Goal: Transaction & Acquisition: Complete application form

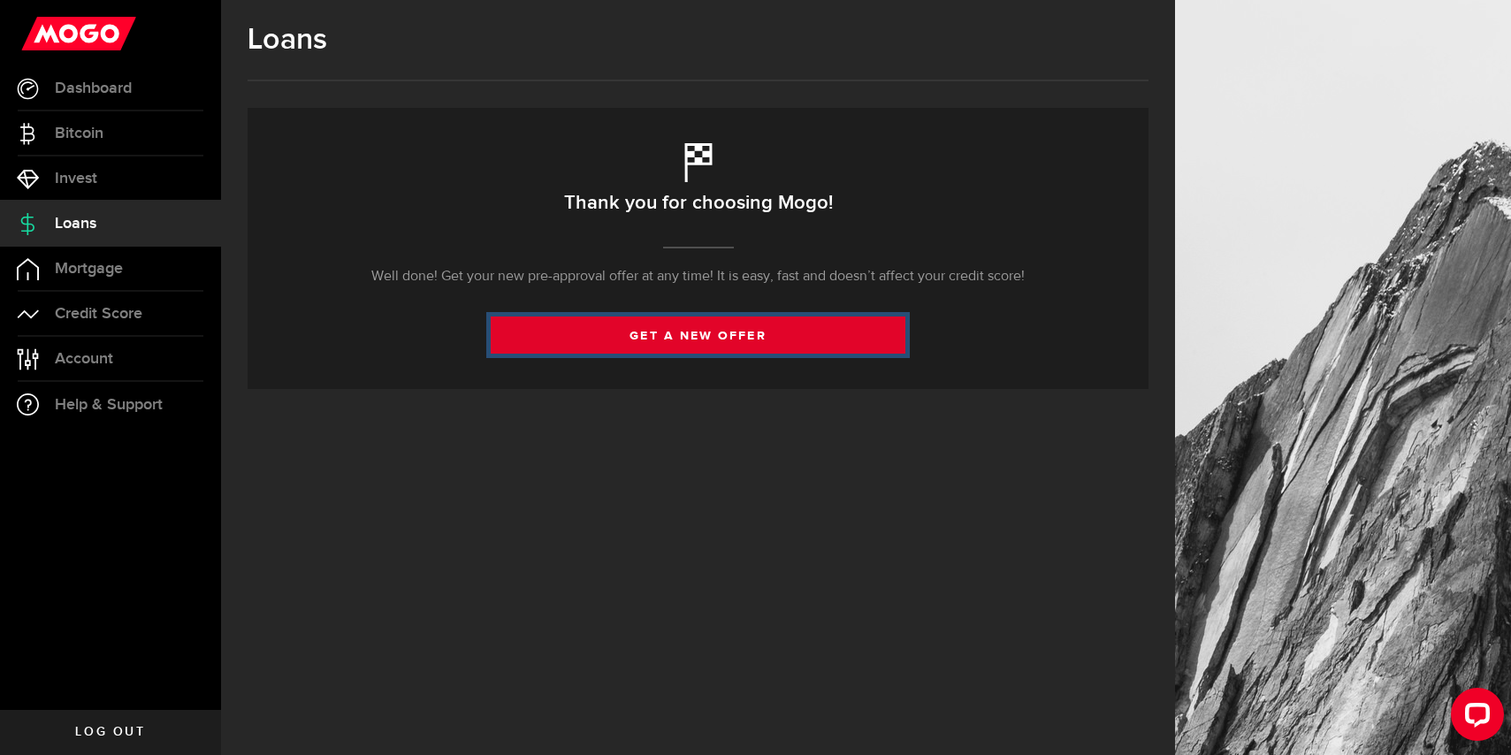
click at [687, 330] on link "get a new offer" at bounding box center [698, 334] width 415 height 37
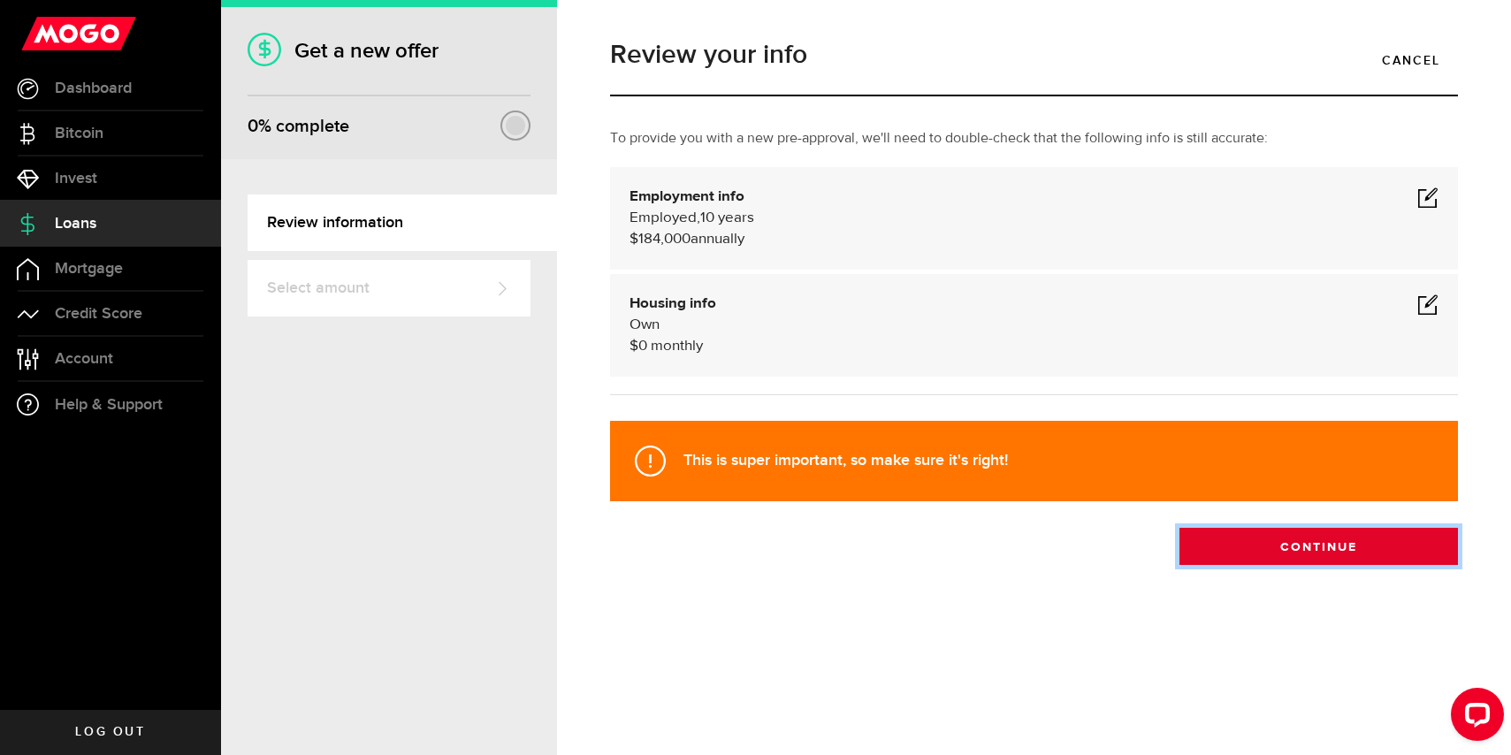
click at [1261, 544] on button "Continue" at bounding box center [1318, 546] width 278 height 37
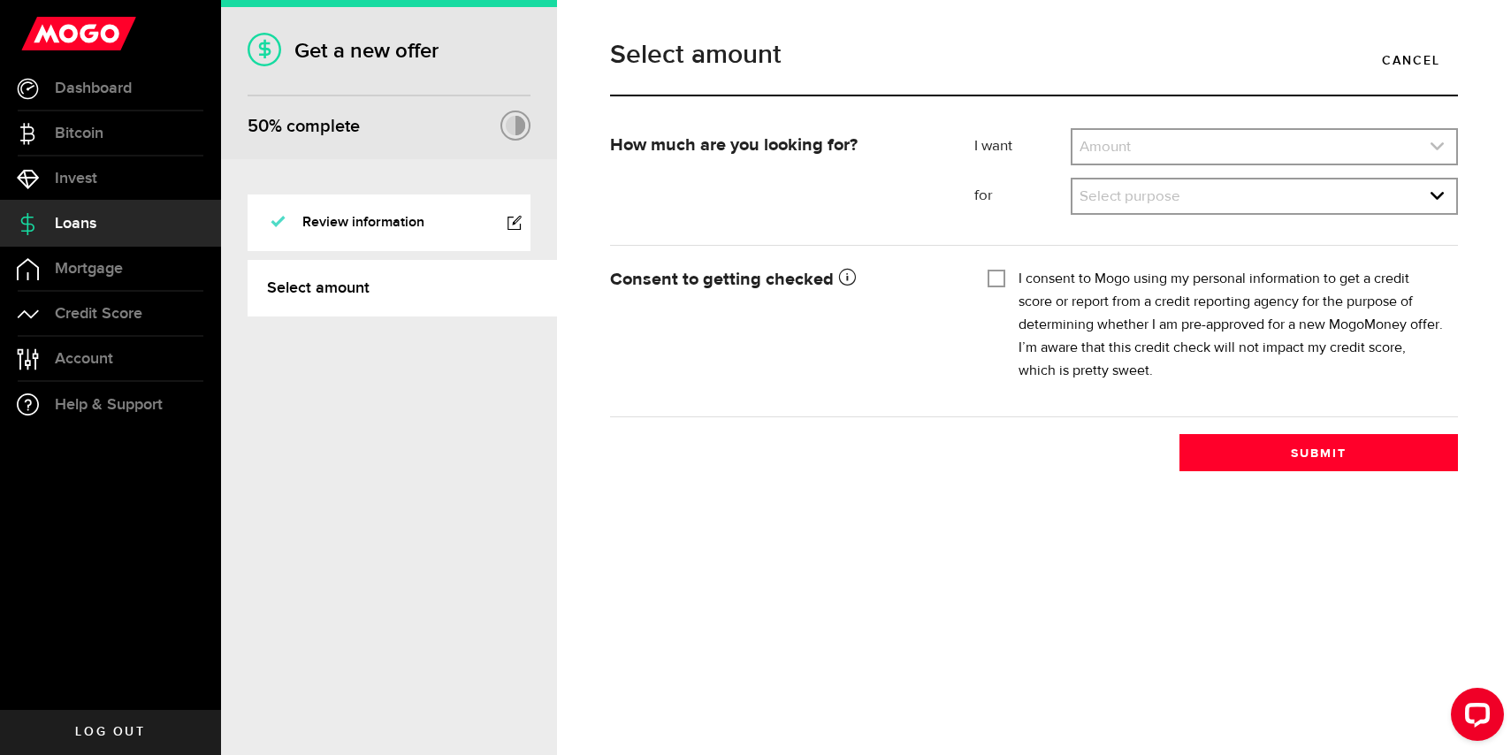
click at [1170, 133] on link "expand select" at bounding box center [1264, 147] width 384 height 34
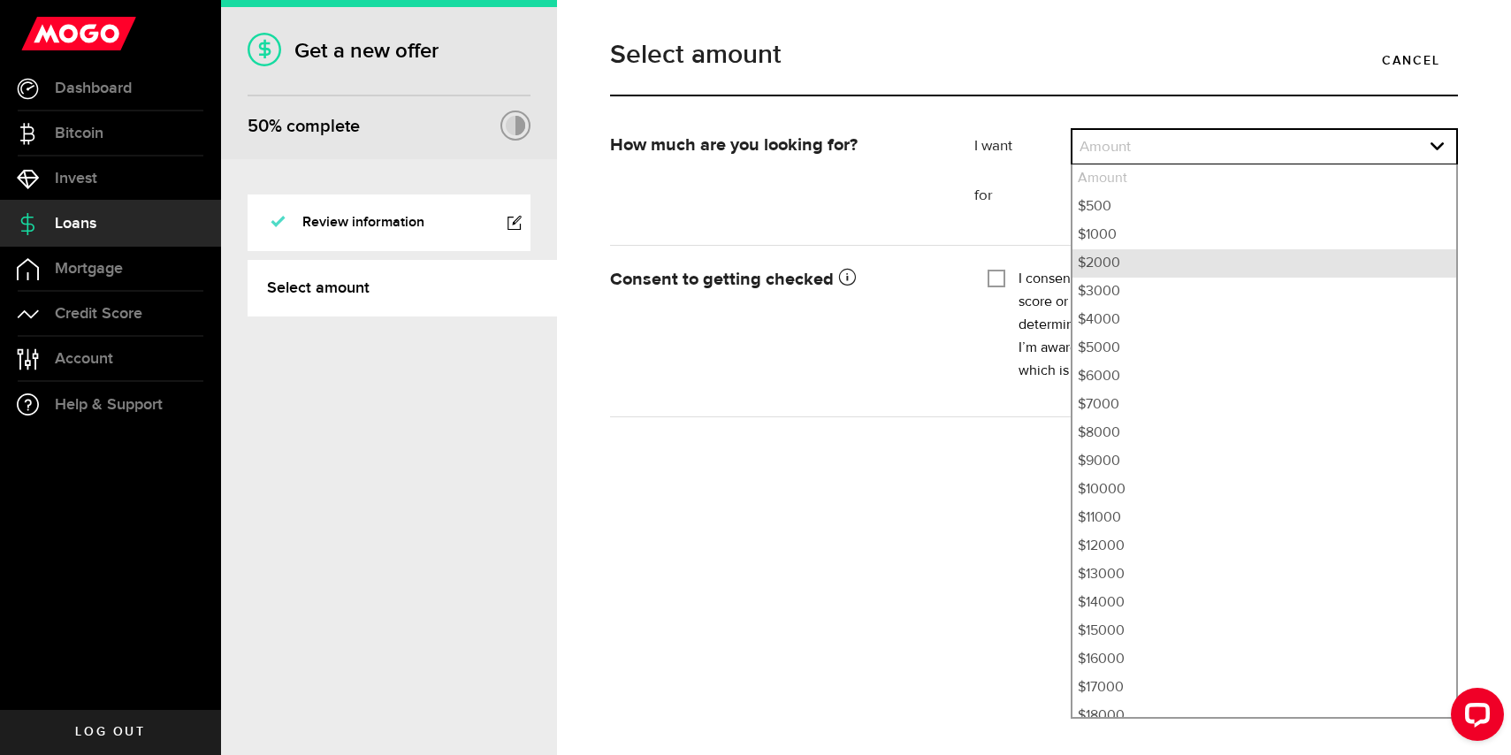
click at [1131, 268] on li "$2000" at bounding box center [1264, 263] width 384 height 28
select select "2000"
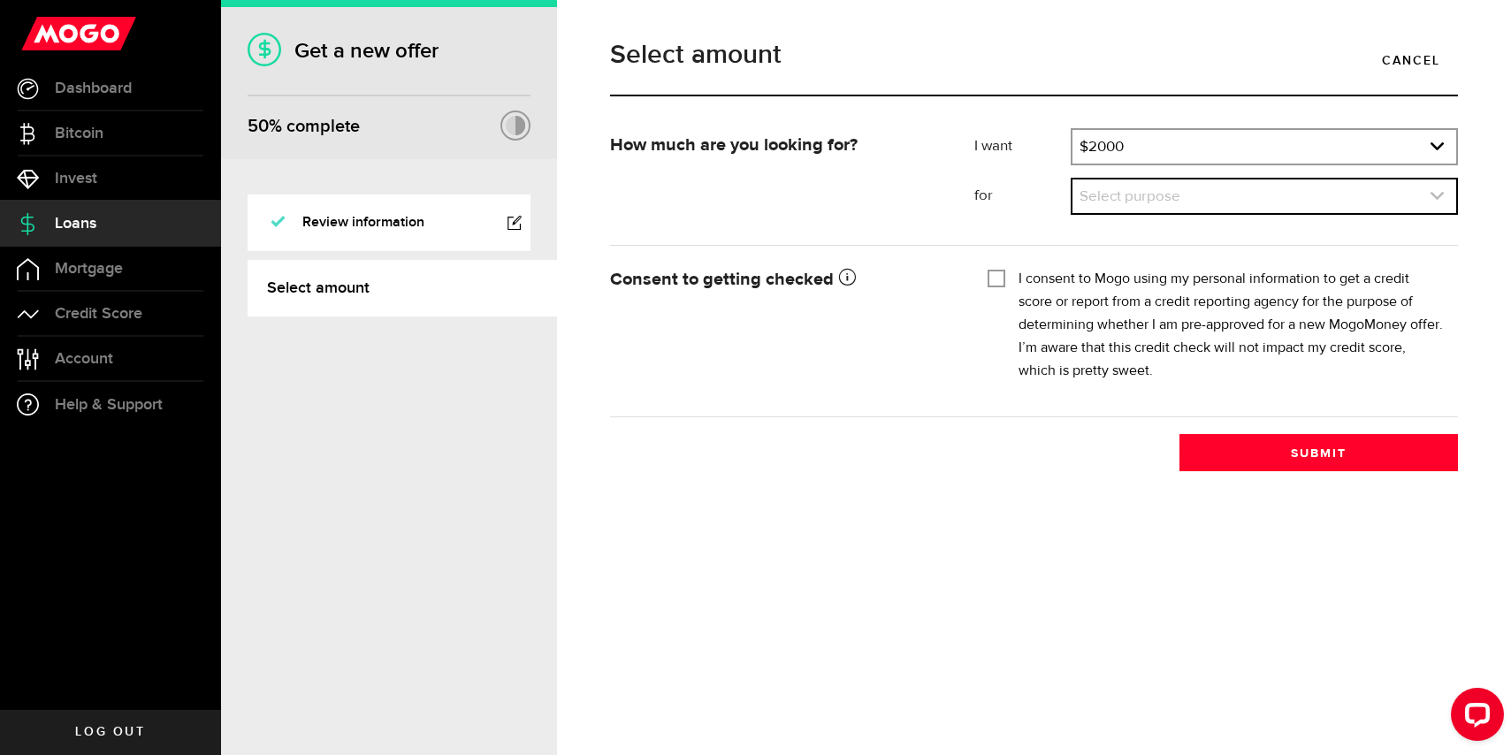
click at [1135, 210] on link "expand select" at bounding box center [1264, 196] width 384 height 34
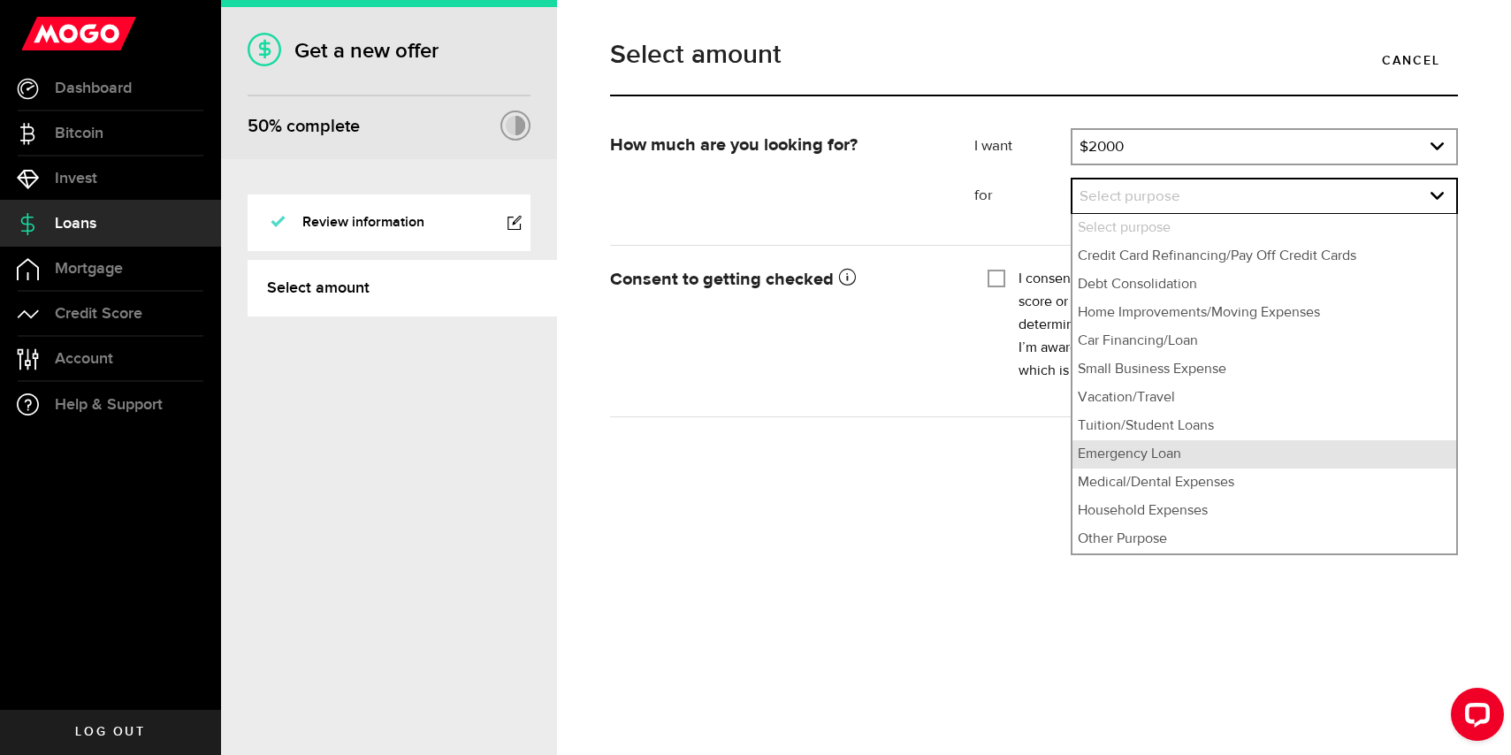
click at [1141, 444] on li "Emergency Loan" at bounding box center [1264, 454] width 384 height 28
select select "Emergency Loan"
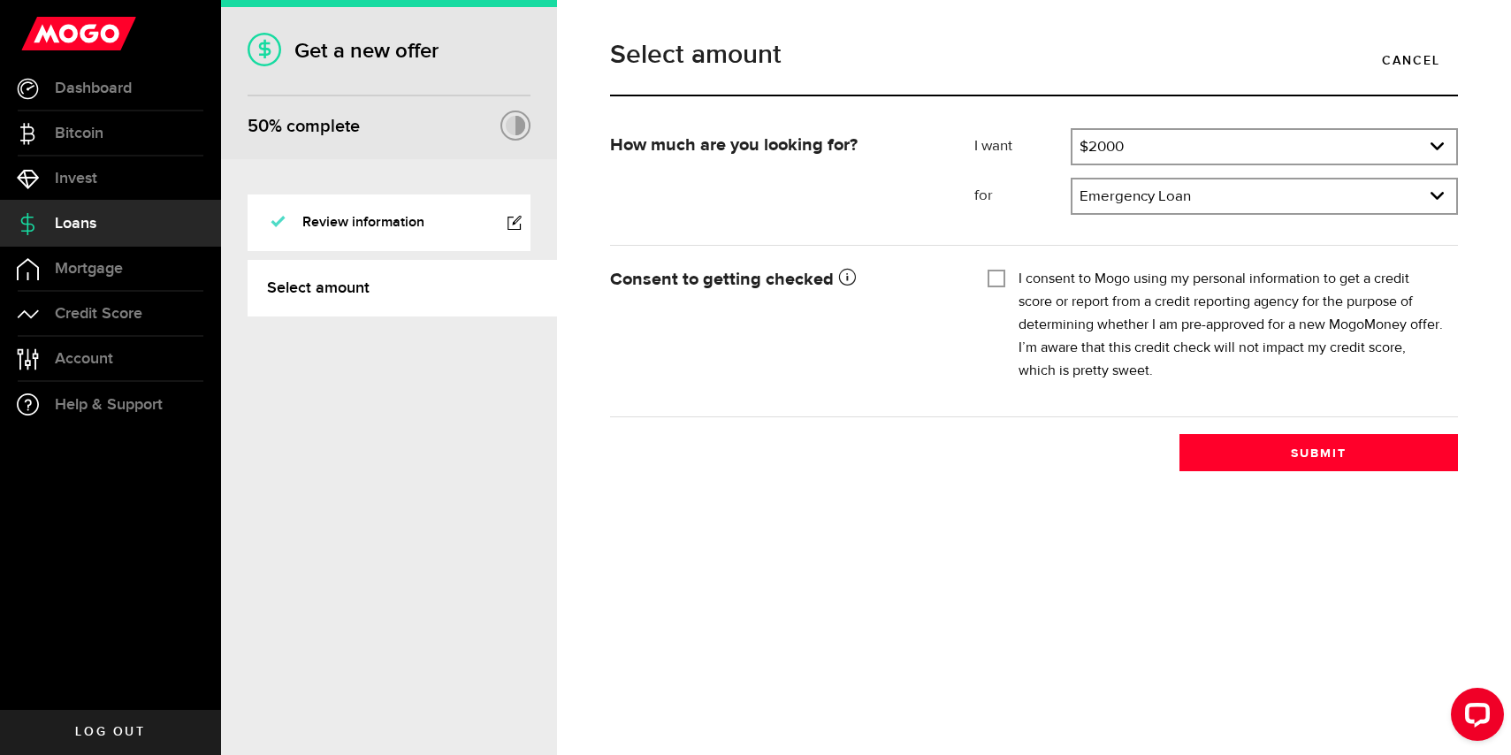
click at [1000, 276] on input "I consent to Mogo using my personal information to get a credit score or report…" at bounding box center [996, 277] width 18 height 18
checkbox input "true"
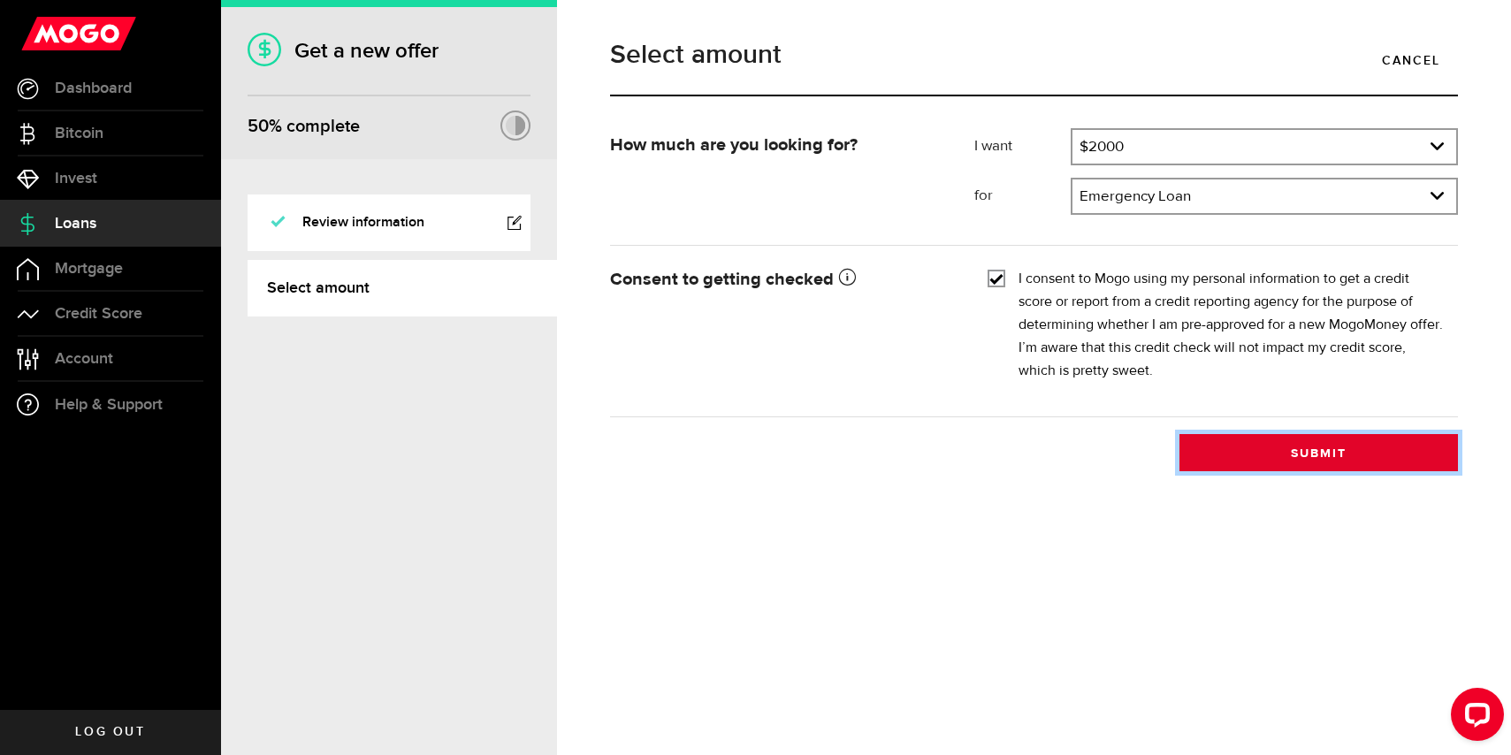
click at [1280, 454] on button "Submit" at bounding box center [1318, 452] width 278 height 37
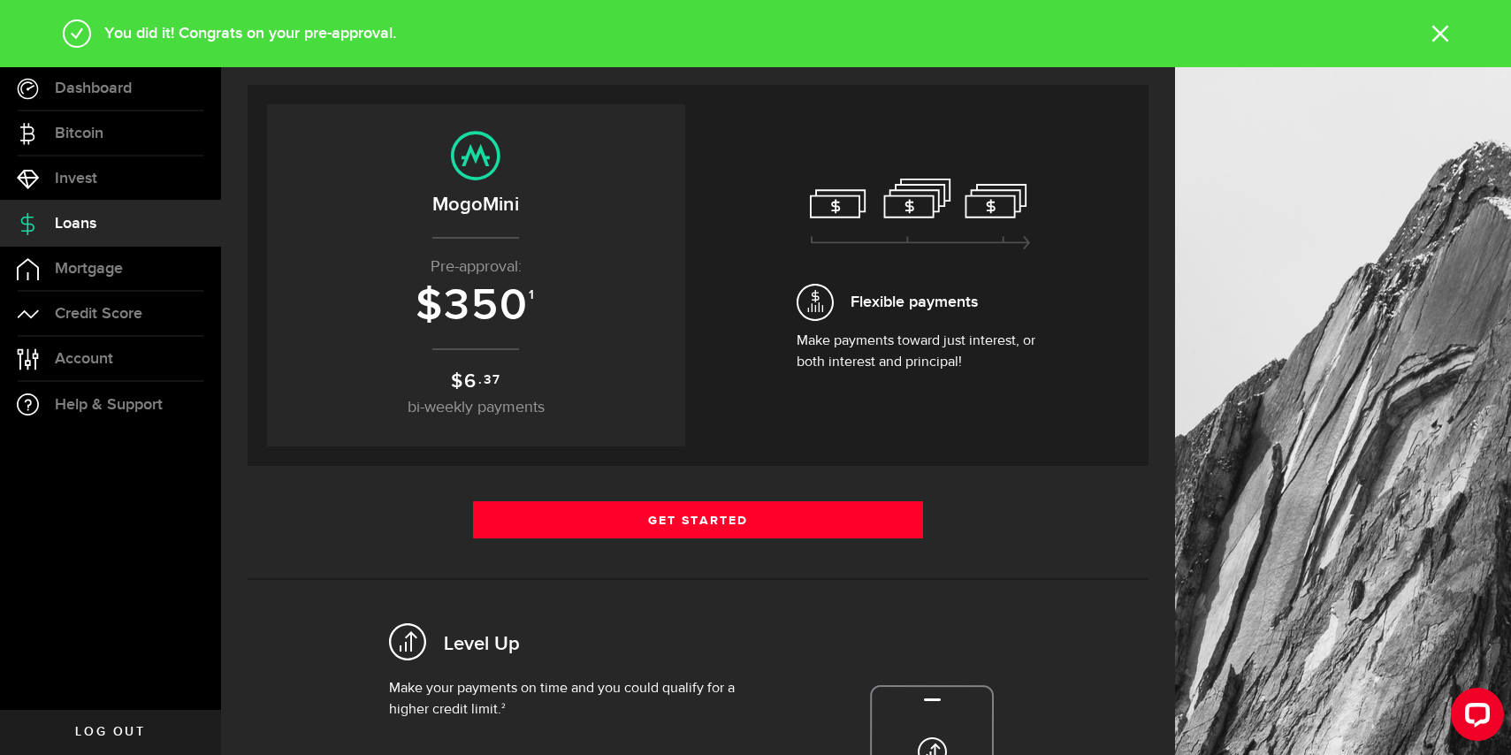
scroll to position [121, 0]
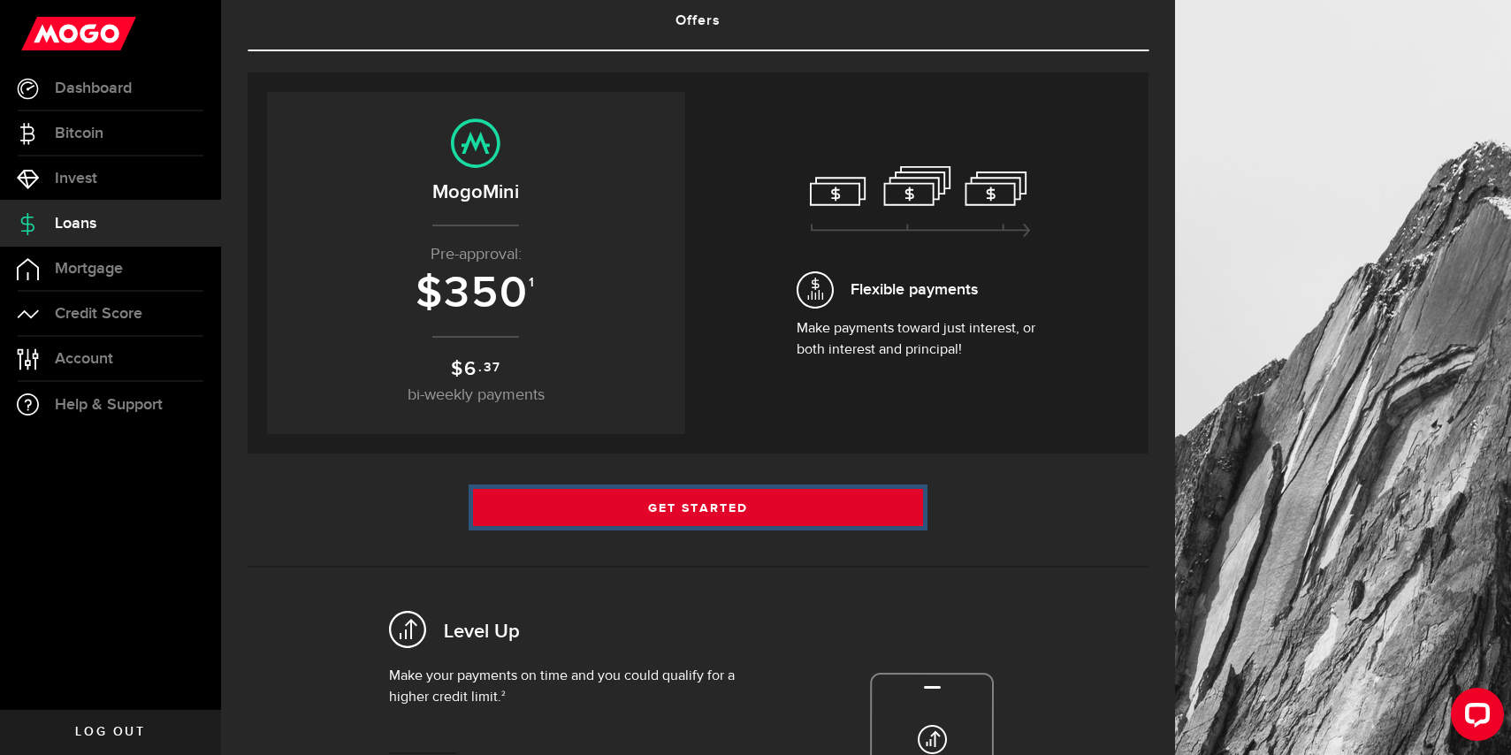
click at [685, 513] on link "Get Started" at bounding box center [698, 507] width 451 height 37
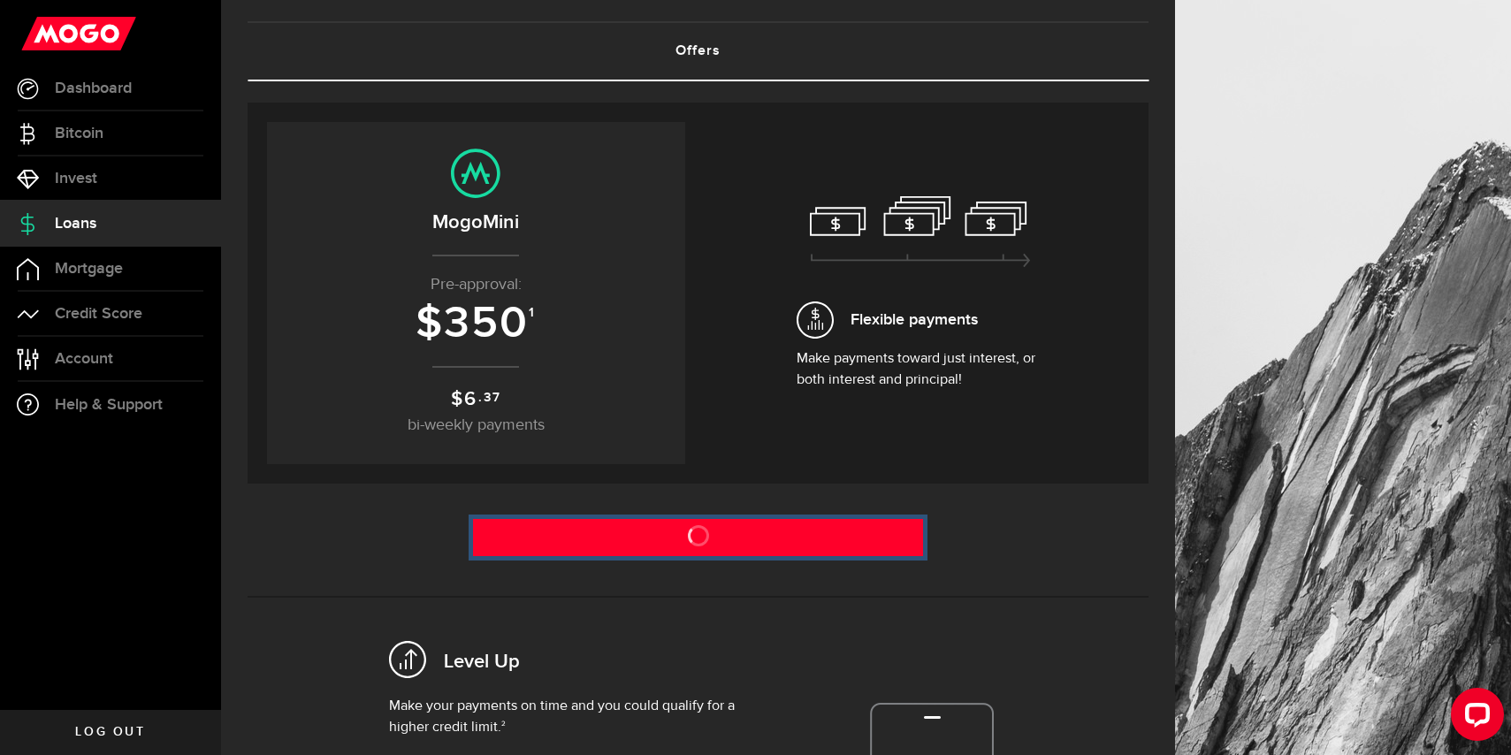
scroll to position [120, 0]
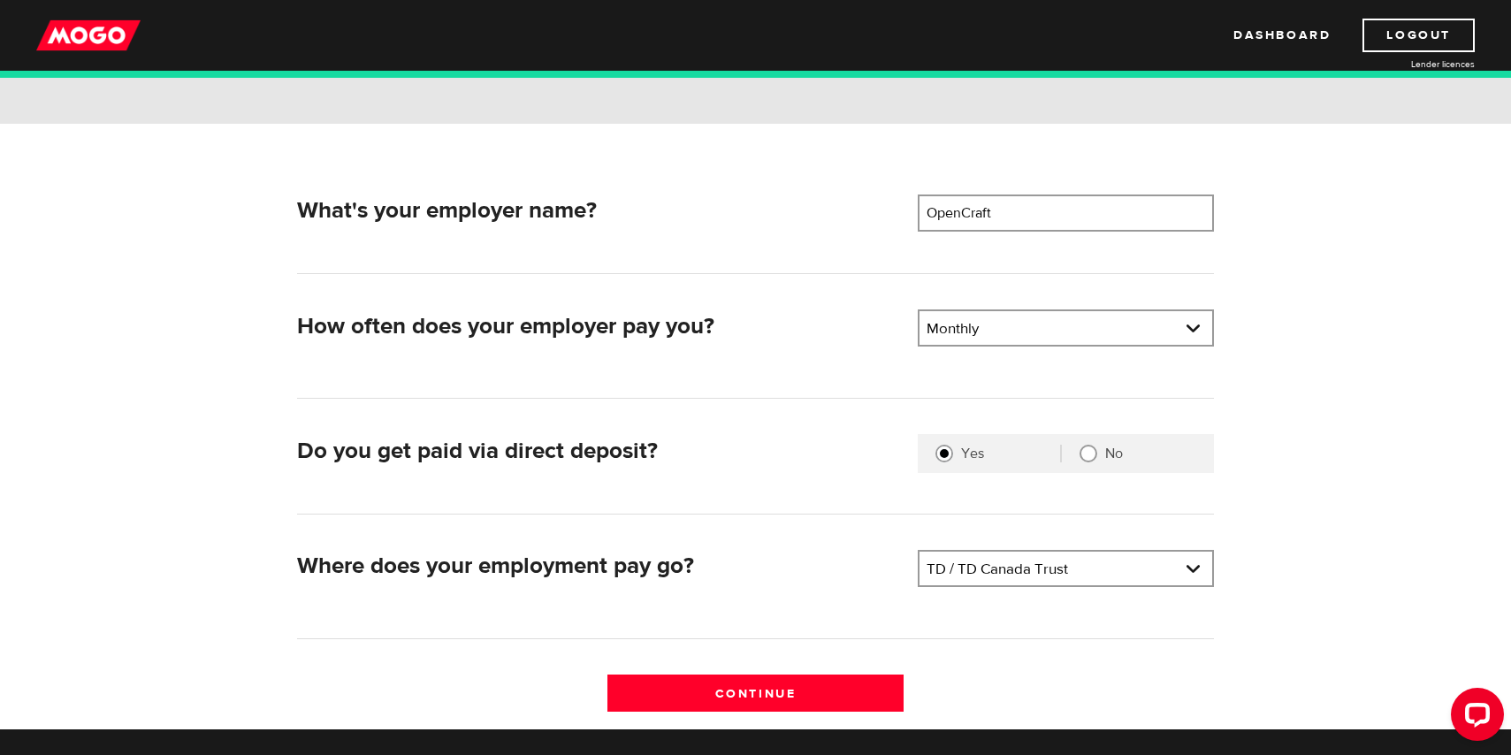
scroll to position [204, 0]
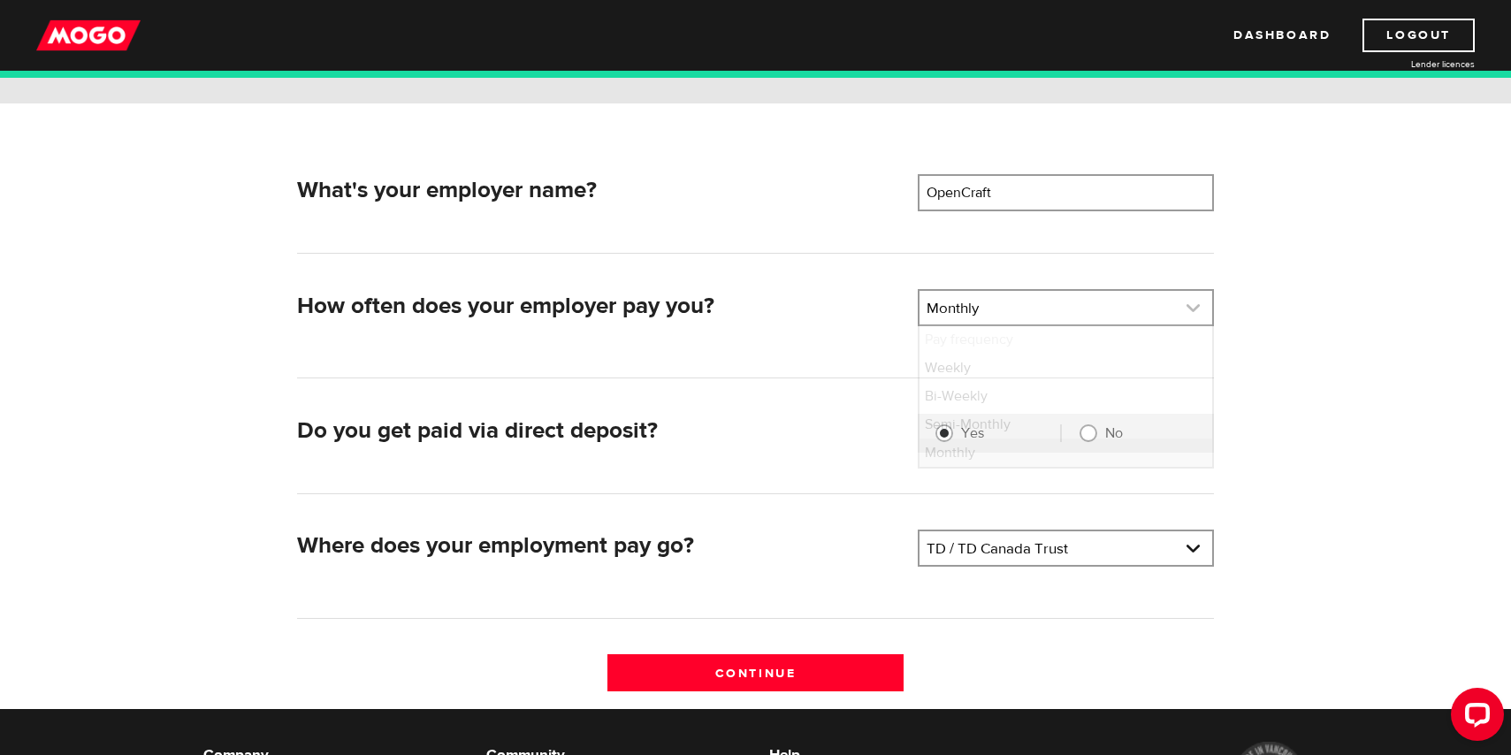
click at [978, 306] on link at bounding box center [1065, 308] width 293 height 34
click at [960, 460] on li "Monthly" at bounding box center [1065, 452] width 293 height 28
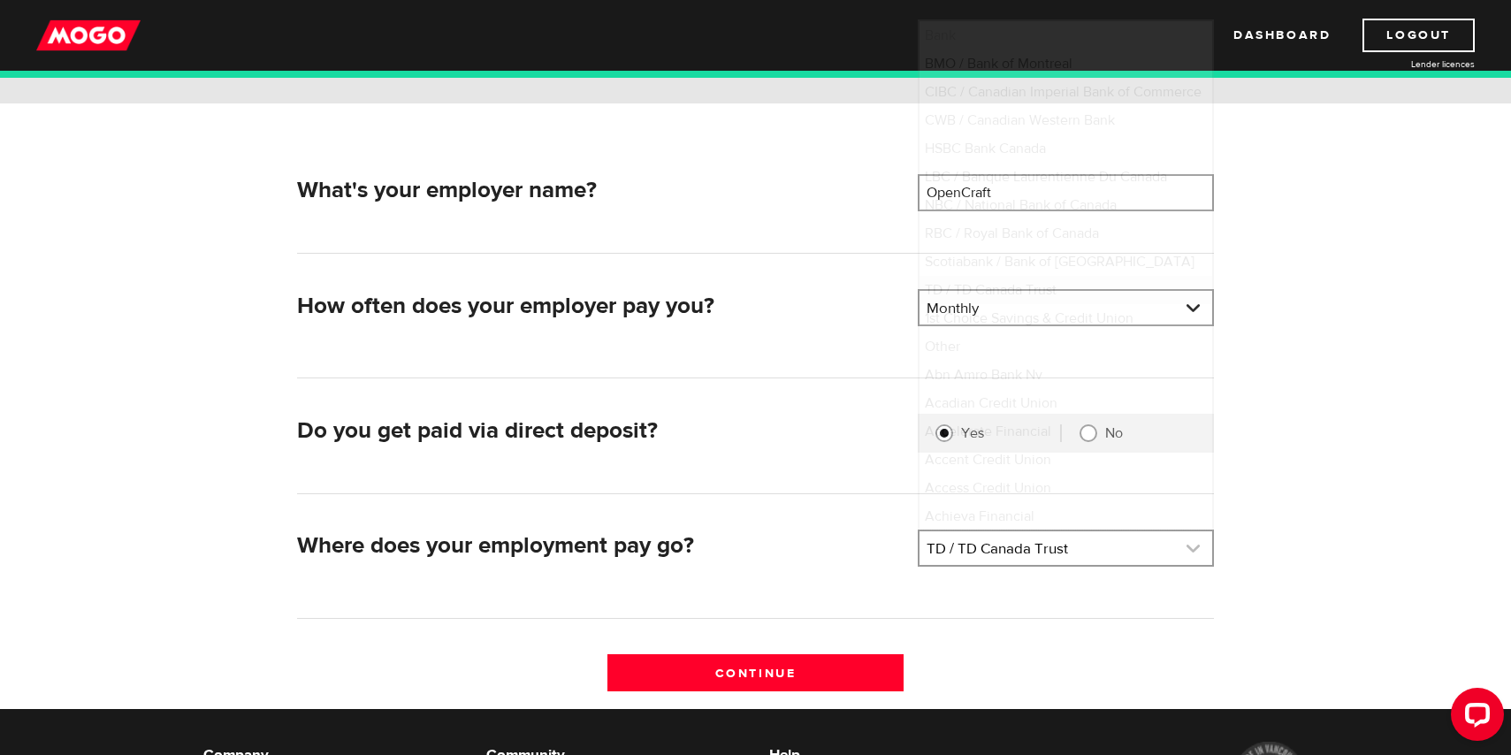
click at [1078, 562] on link at bounding box center [1065, 548] width 293 height 34
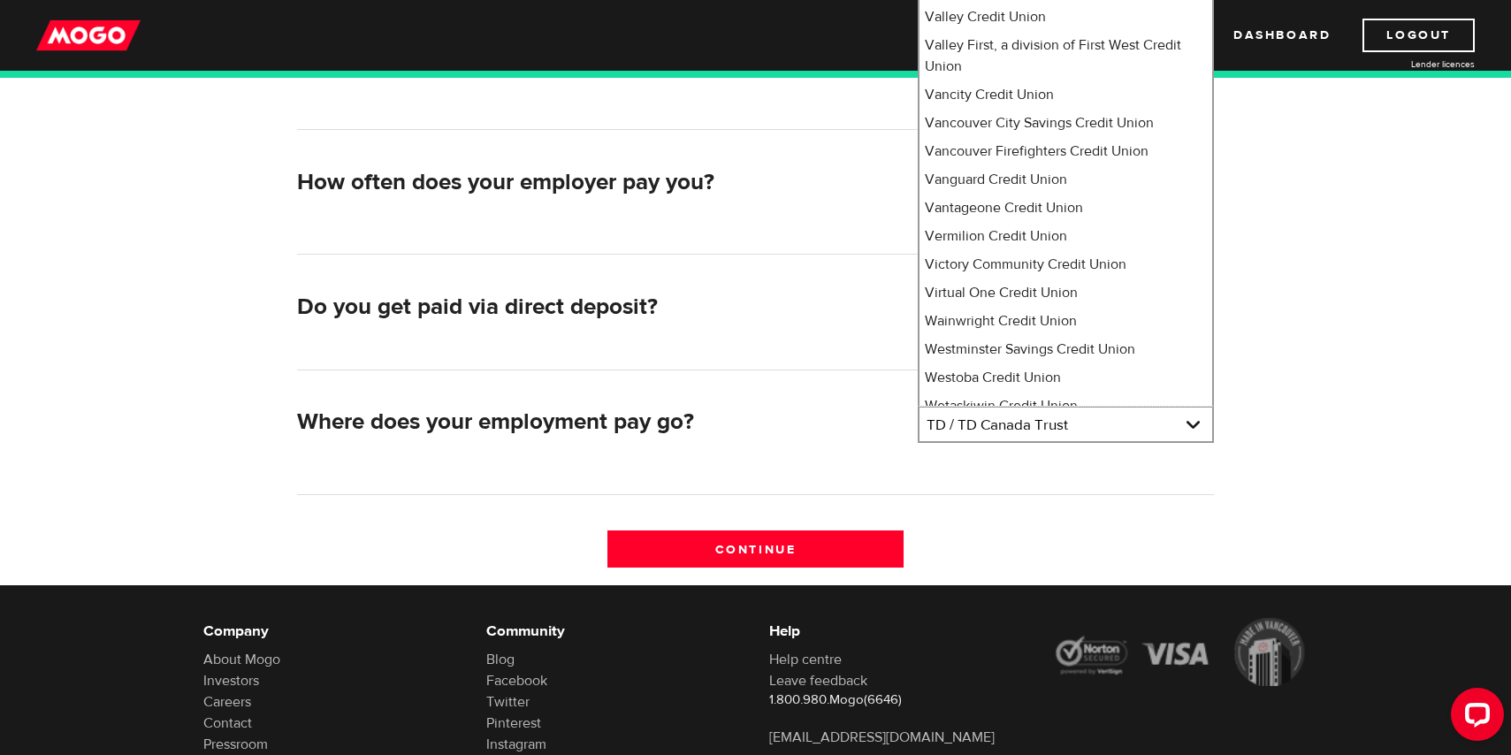
scroll to position [329, 0]
click at [1051, 485] on div "Where does your employment pay go? Bank Please select your bank TD / TD Canada …" at bounding box center [755, 449] width 917 height 89
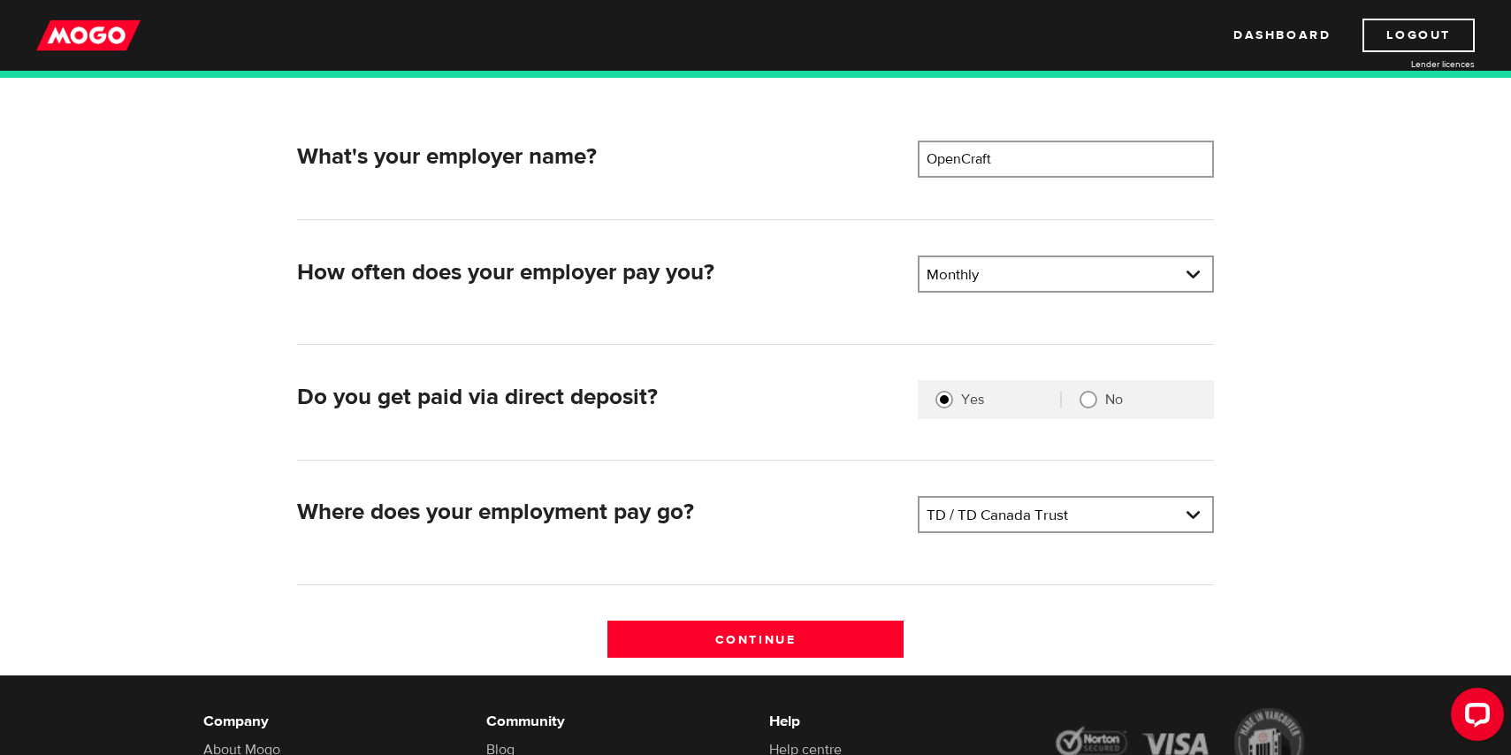
scroll to position [210, 0]
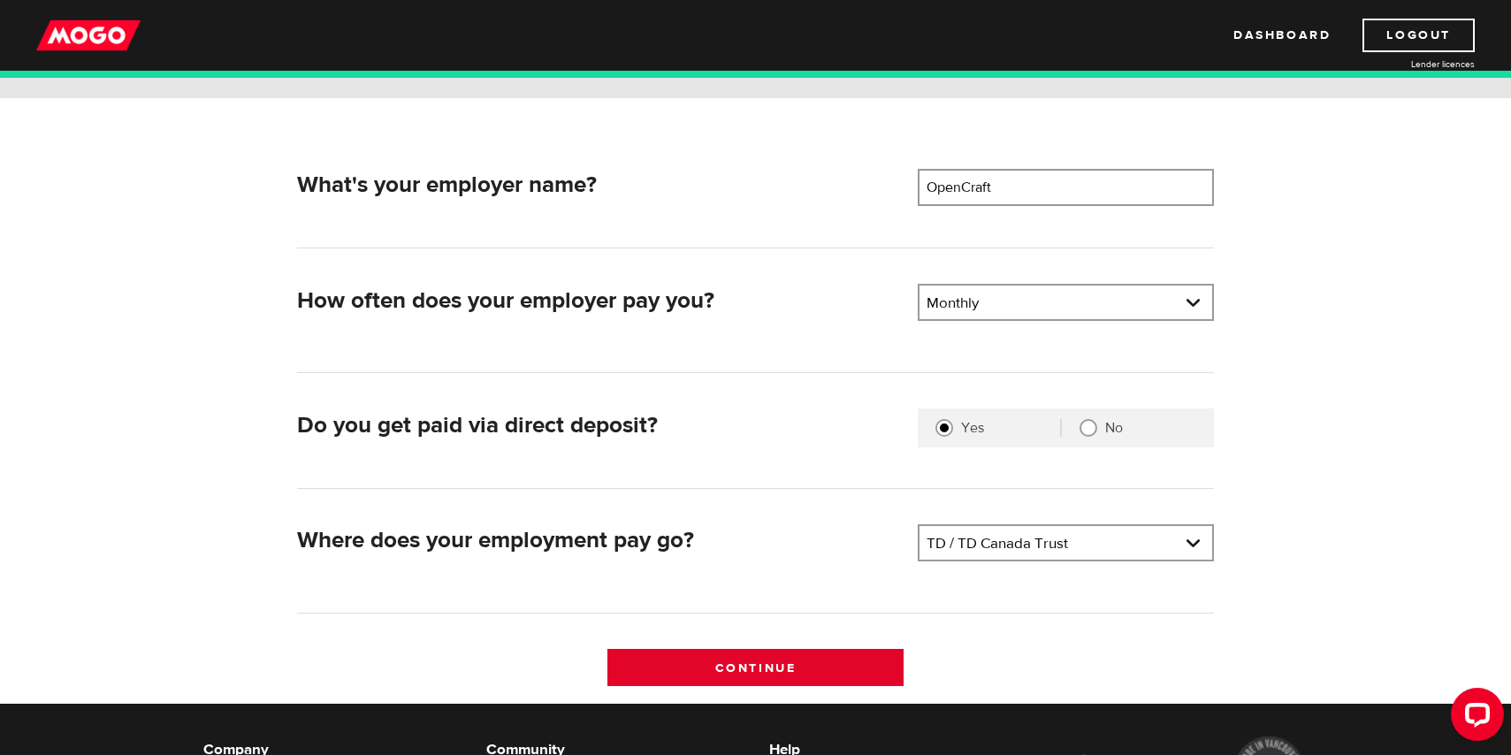
click at [731, 660] on input "Continue" at bounding box center [755, 667] width 296 height 37
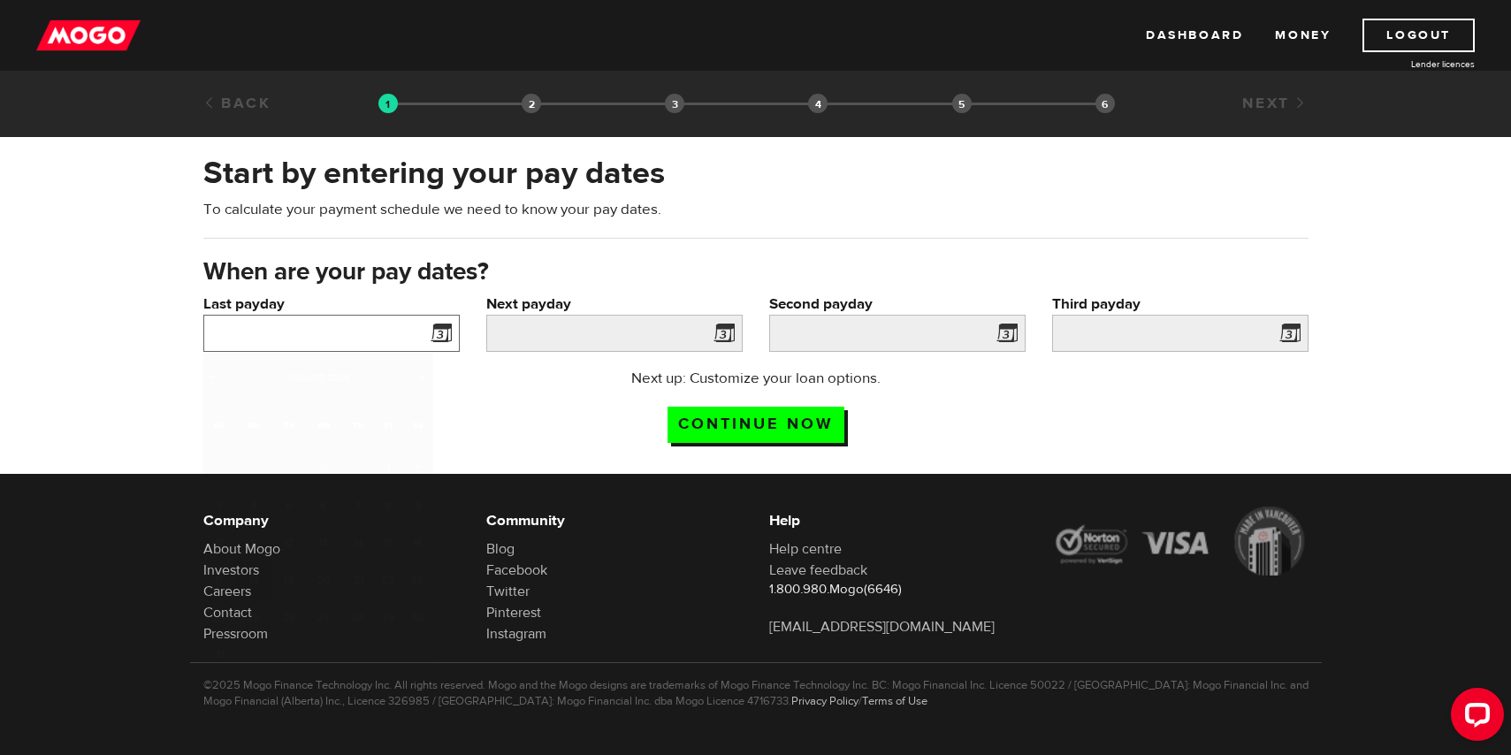
click at [399, 328] on input "Last payday" at bounding box center [331, 333] width 256 height 37
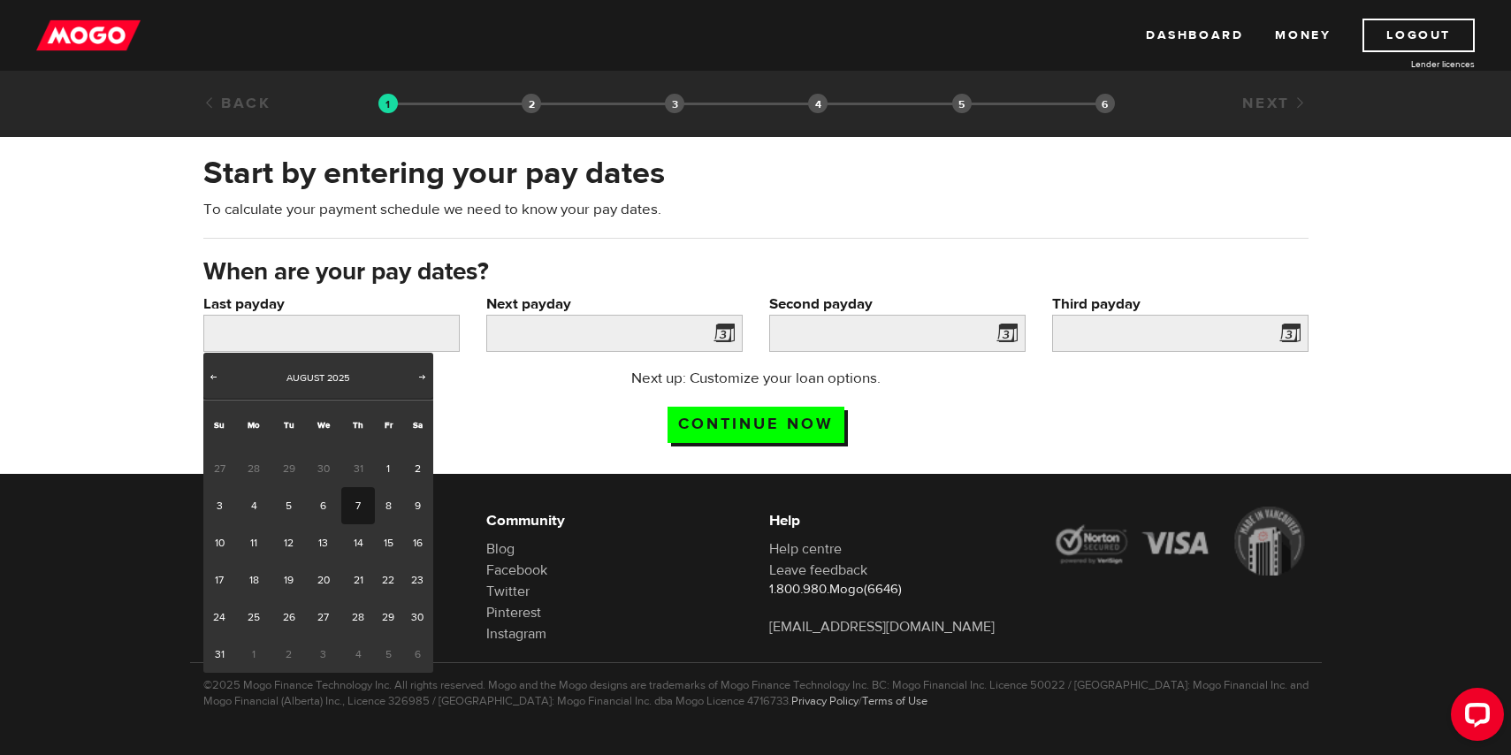
click at [358, 507] on link "7" at bounding box center [357, 505] width 33 height 37
type input "2025/08/07"
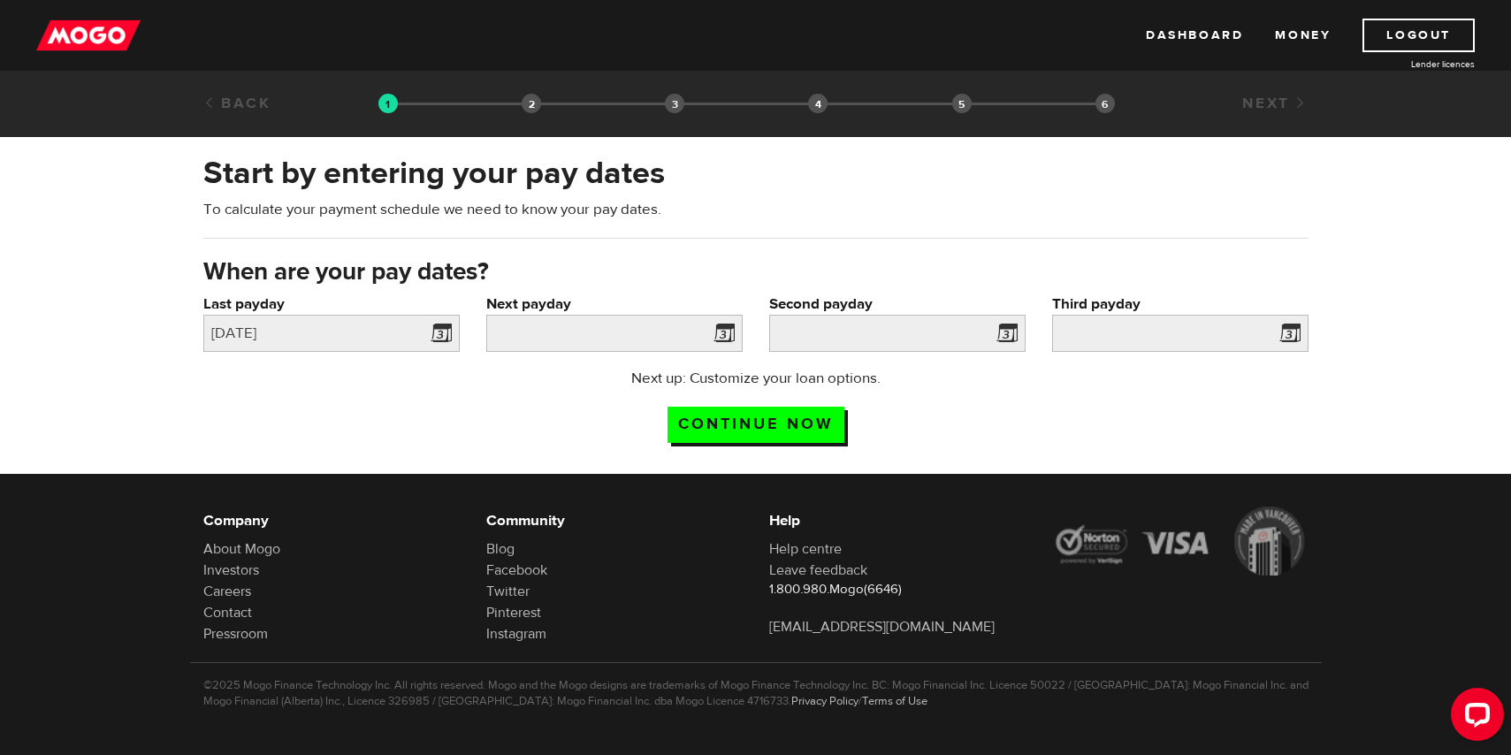
click at [730, 328] on span at bounding box center [720, 336] width 27 height 28
click at [722, 341] on span at bounding box center [720, 336] width 27 height 28
click at [685, 338] on input "Next payday" at bounding box center [614, 333] width 256 height 37
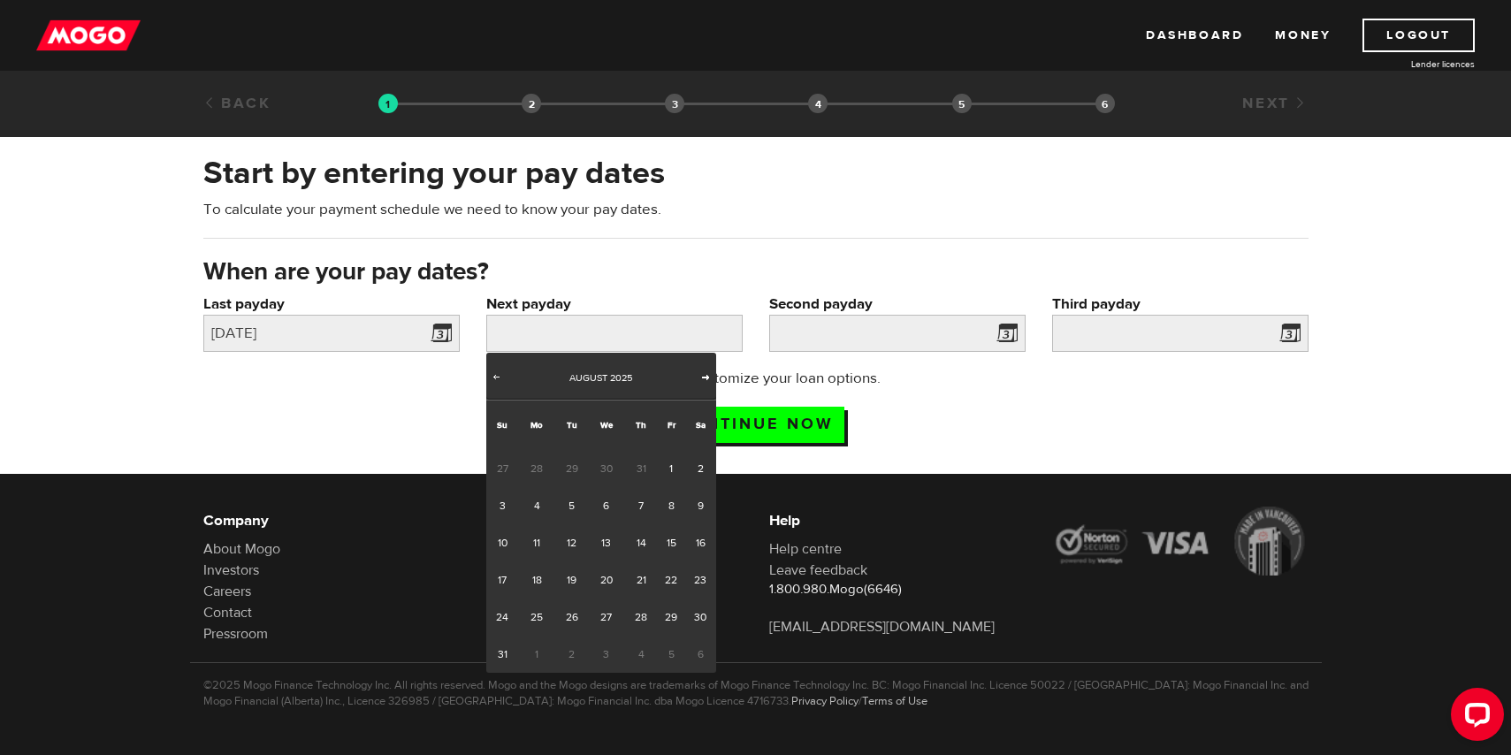
click at [700, 380] on span "Next" at bounding box center [705, 377] width 14 height 14
click at [513, 506] on link "7" at bounding box center [502, 505] width 33 height 37
type input "2025/09/07"
type input "2025/10/7"
type input "2025/11/6"
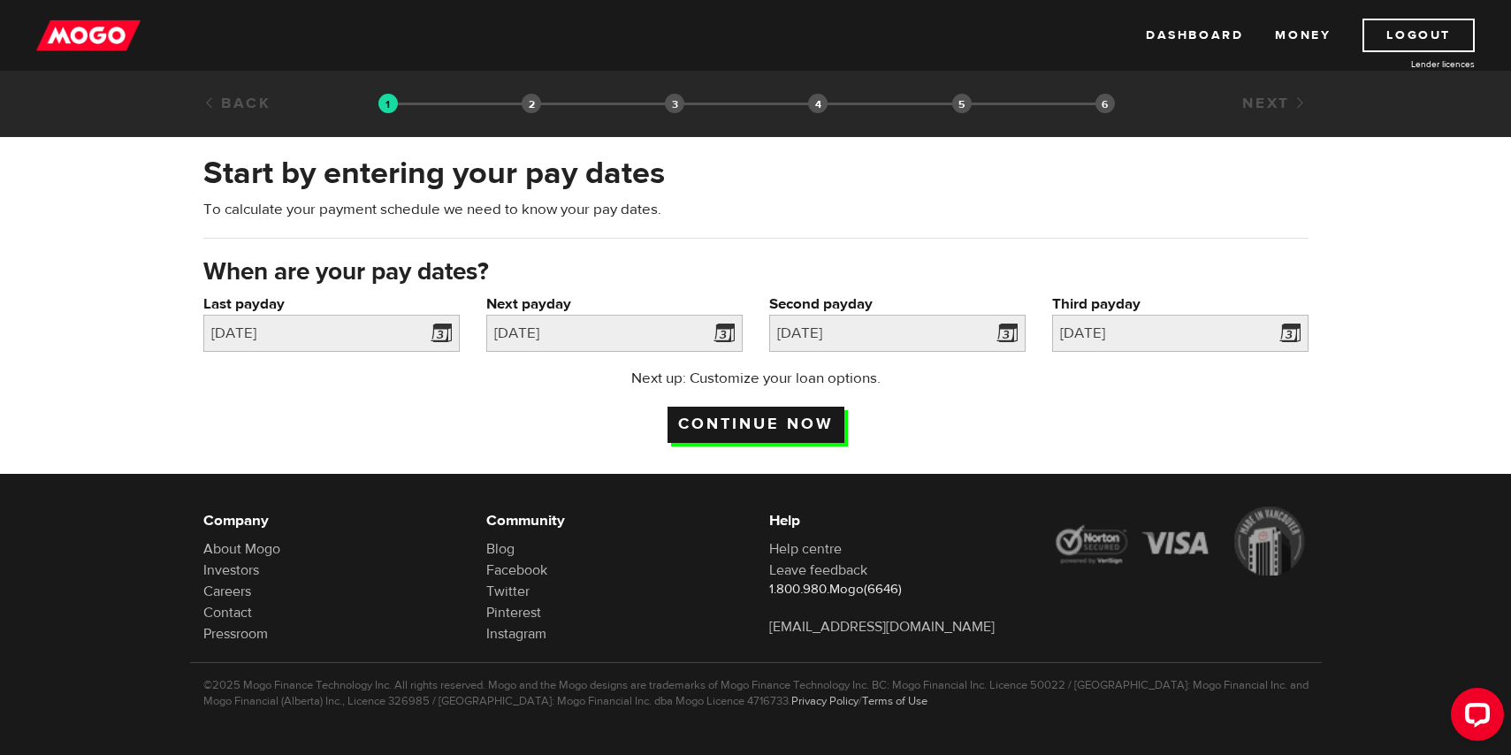
click at [773, 426] on input "Continue now" at bounding box center [755, 425] width 177 height 36
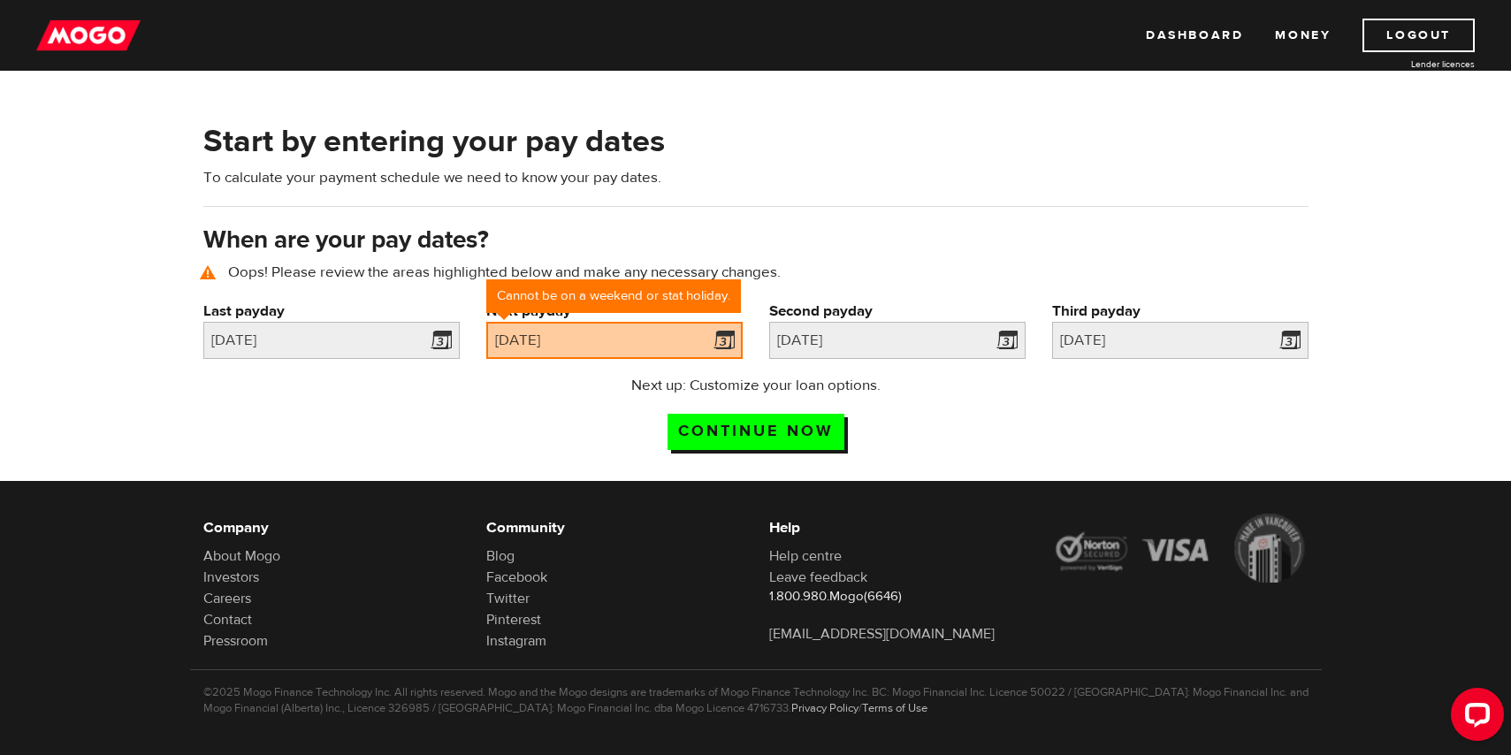
scroll to position [73, 0]
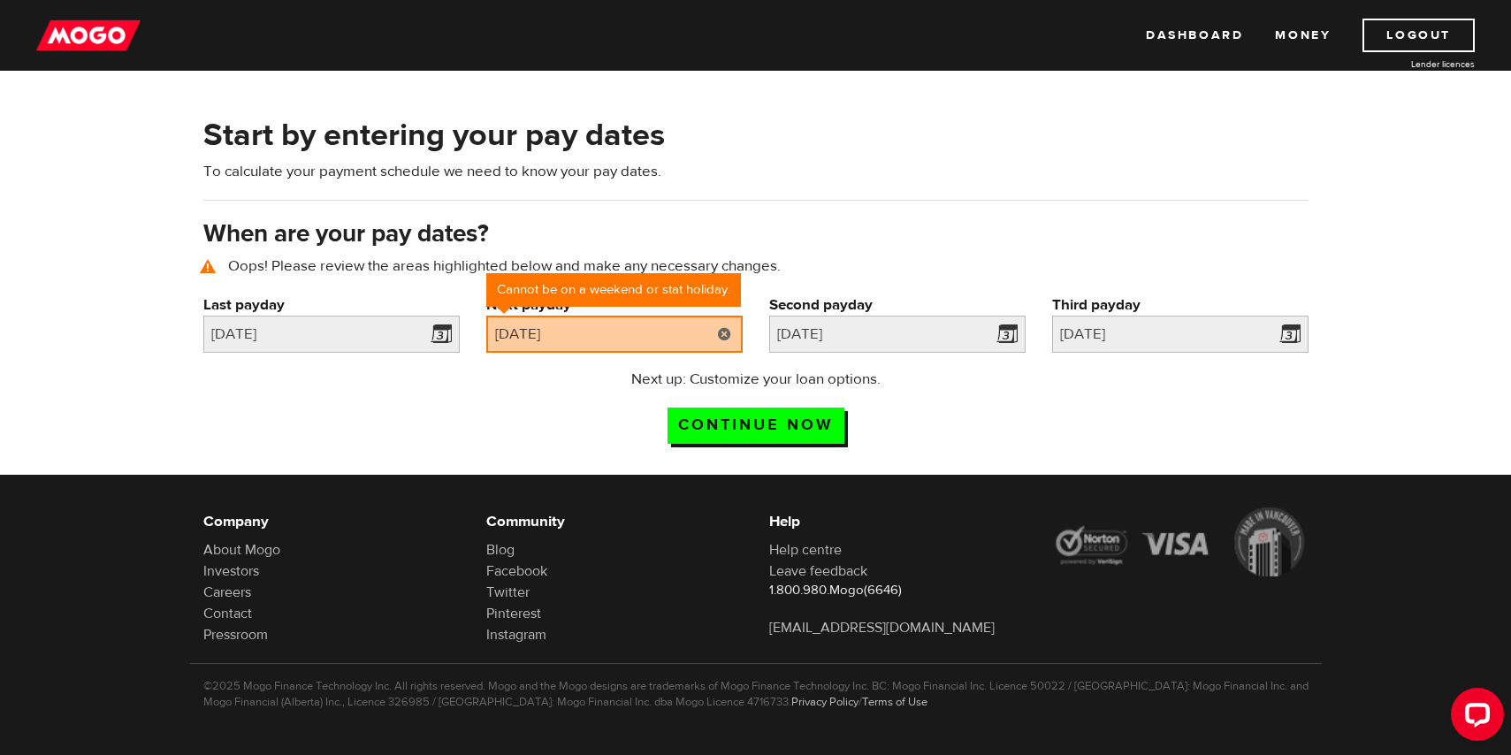
click at [719, 332] on link at bounding box center [724, 334] width 36 height 37
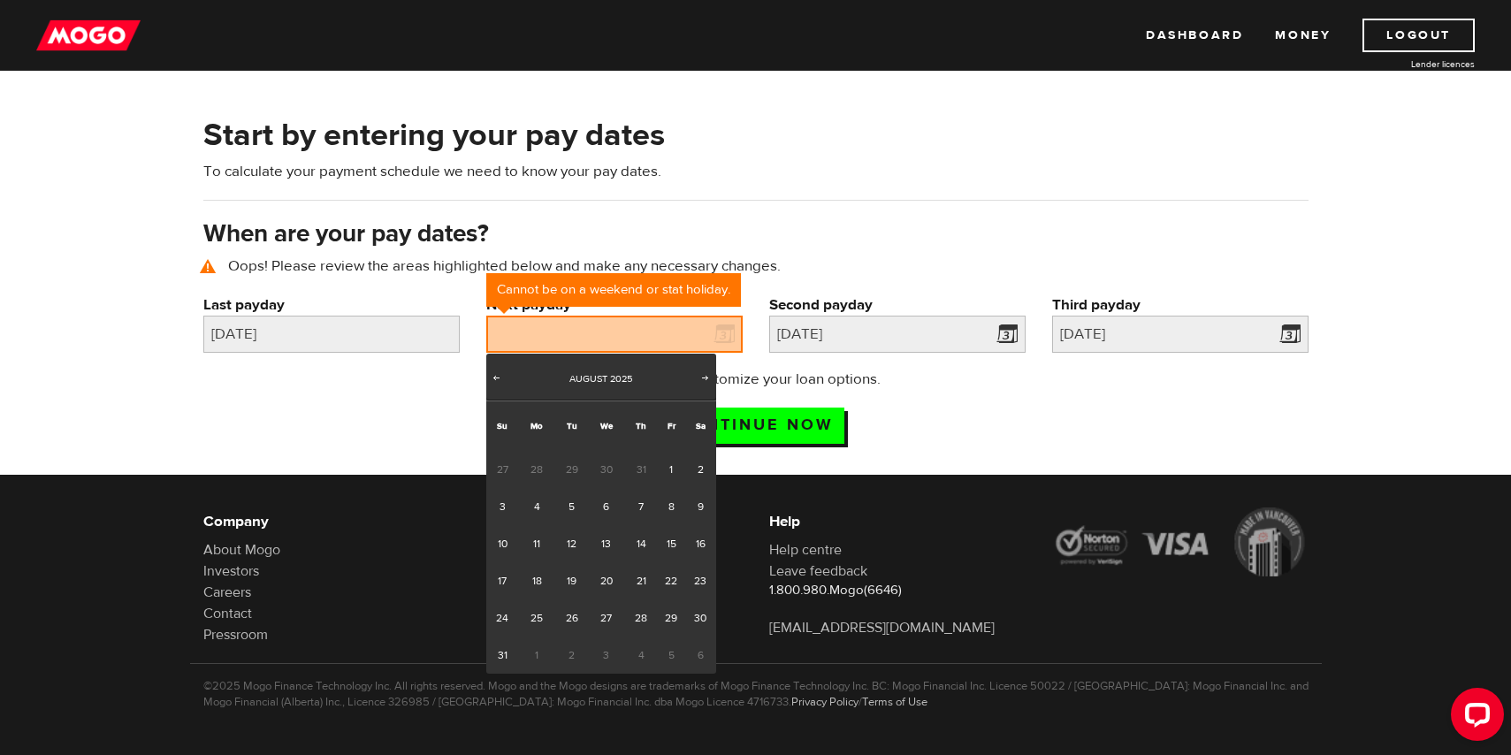
click at [697, 369] on div "Prev Next August 2025" at bounding box center [601, 377] width 230 height 47
click at [700, 376] on span "Next" at bounding box center [705, 377] width 14 height 14
click at [530, 502] on link "8" at bounding box center [537, 506] width 36 height 37
type input "2025/09/08"
type input "2025/10/8"
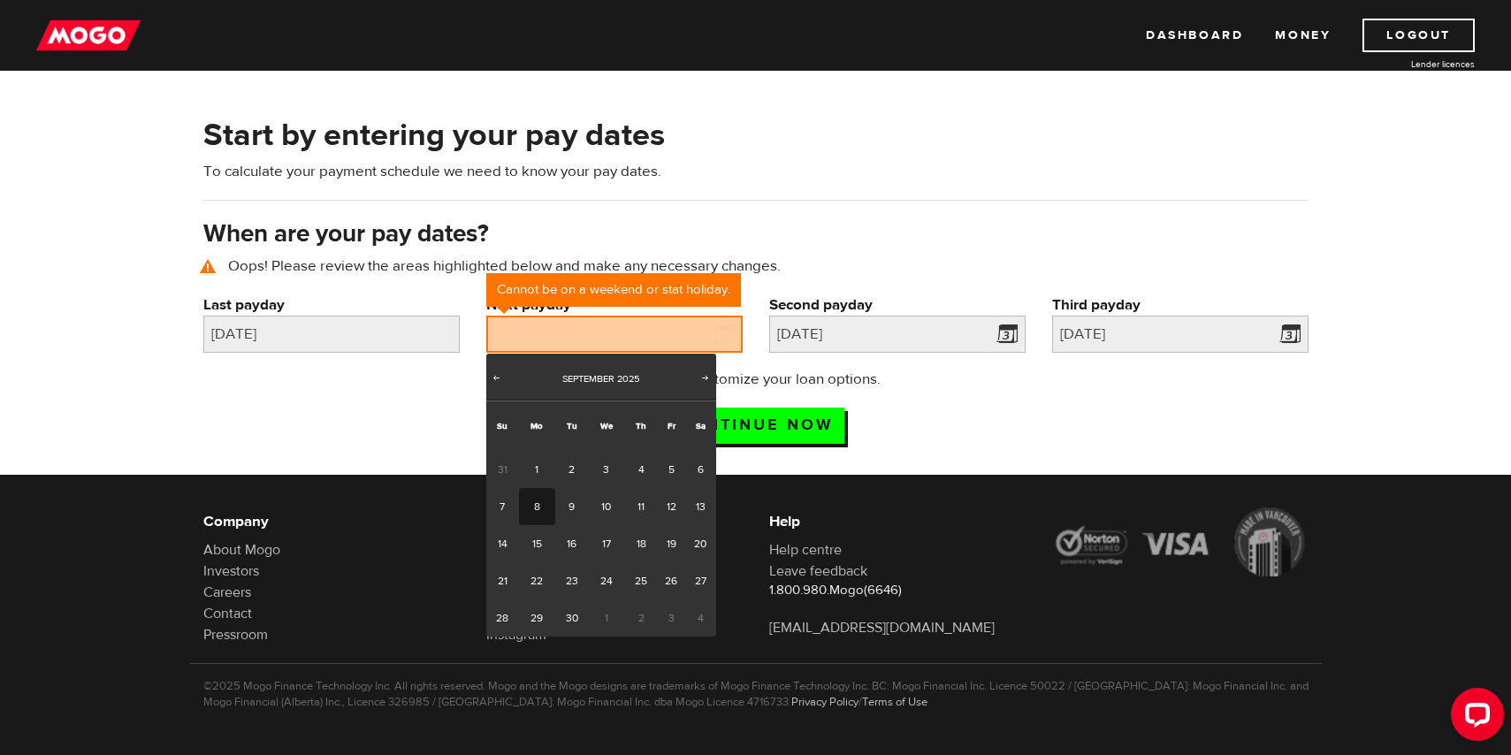
type input "2025/11/7"
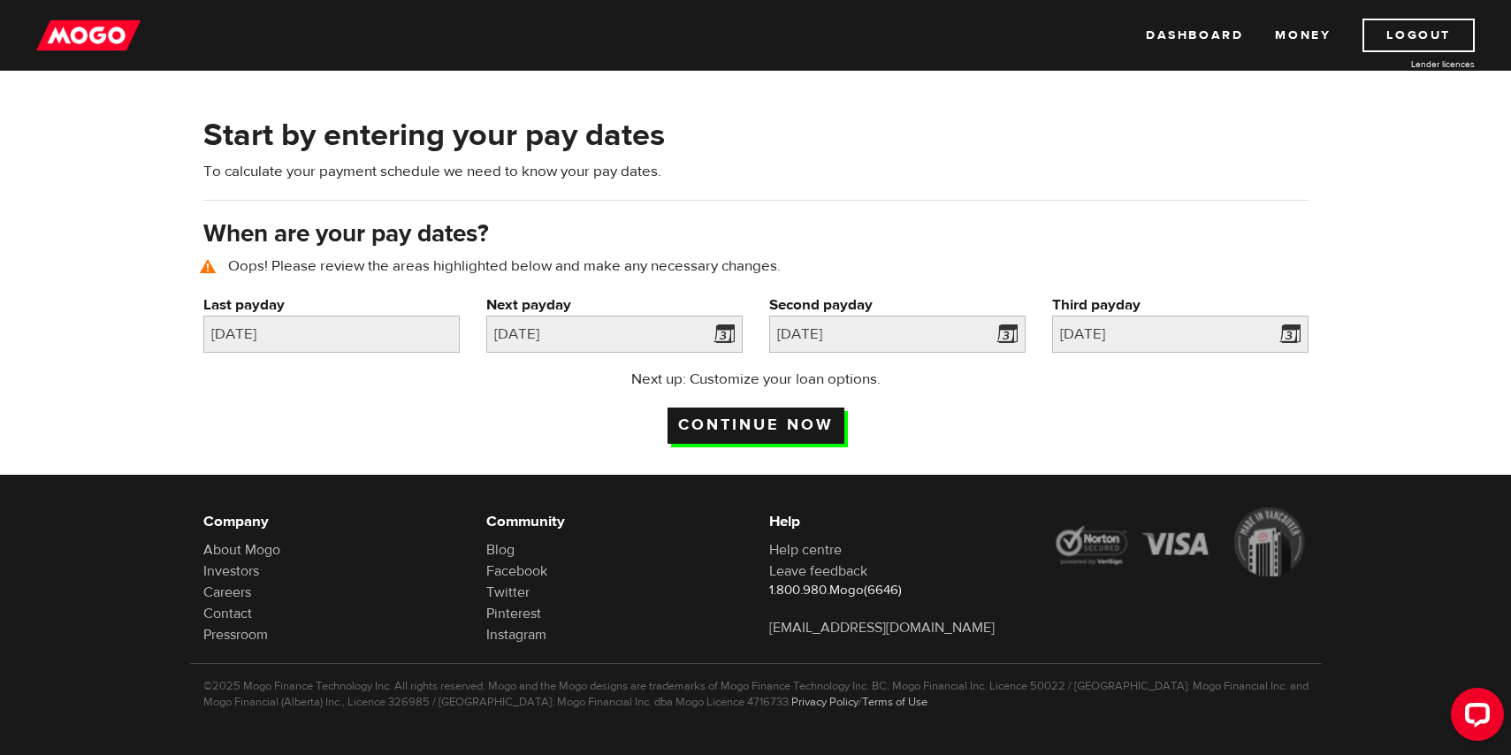
click at [743, 419] on input "Continue now" at bounding box center [755, 426] width 177 height 36
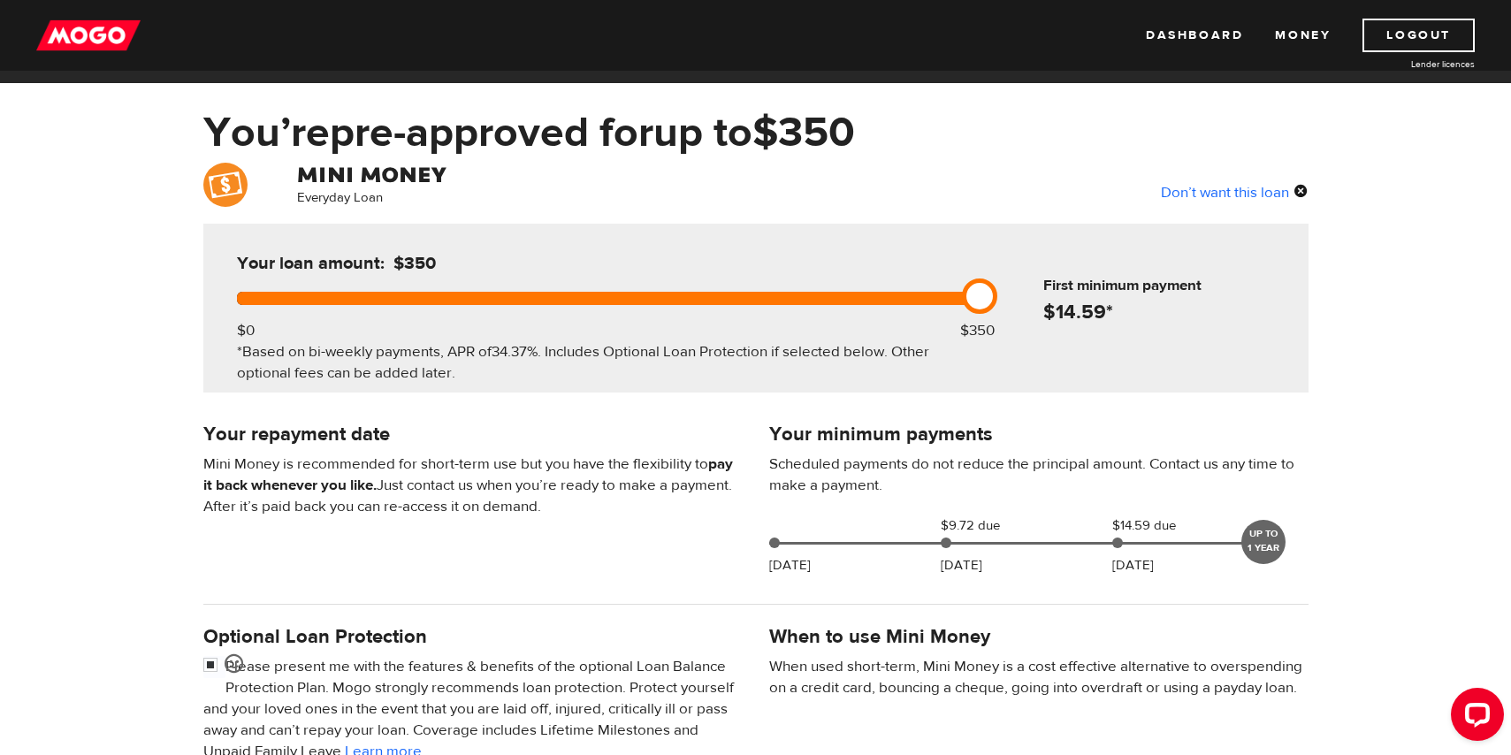
scroll to position [330, 0]
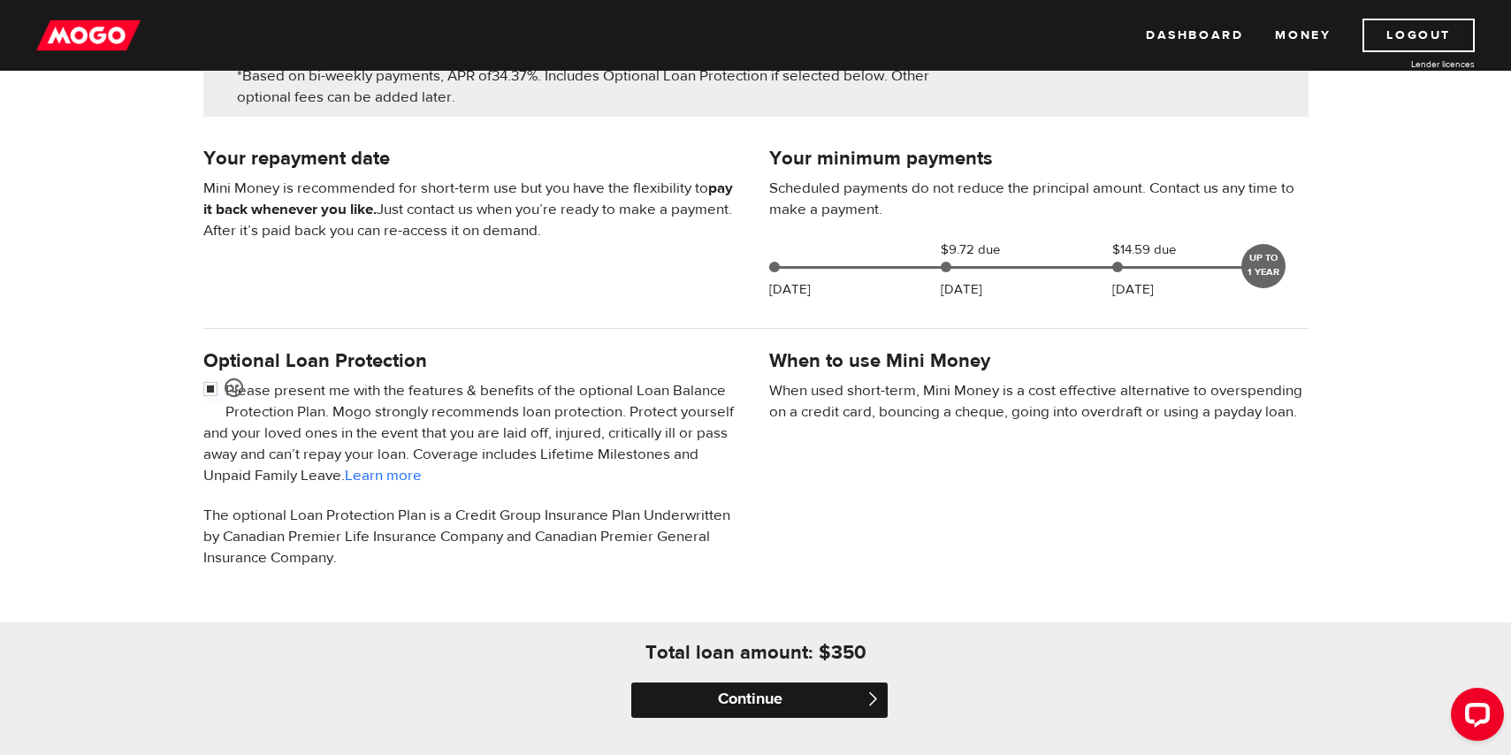
click at [740, 695] on input "Continue" at bounding box center [759, 699] width 256 height 35
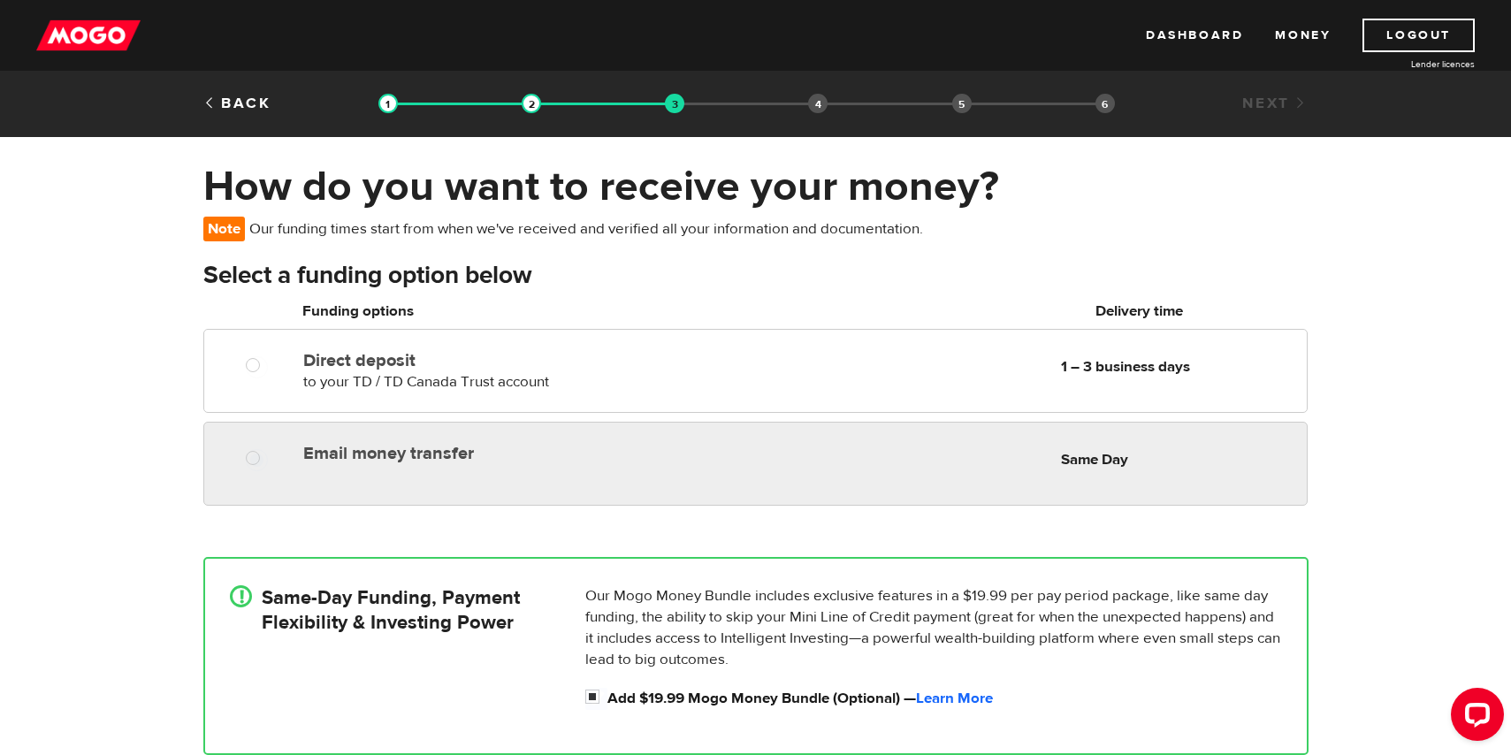
radio input "true"
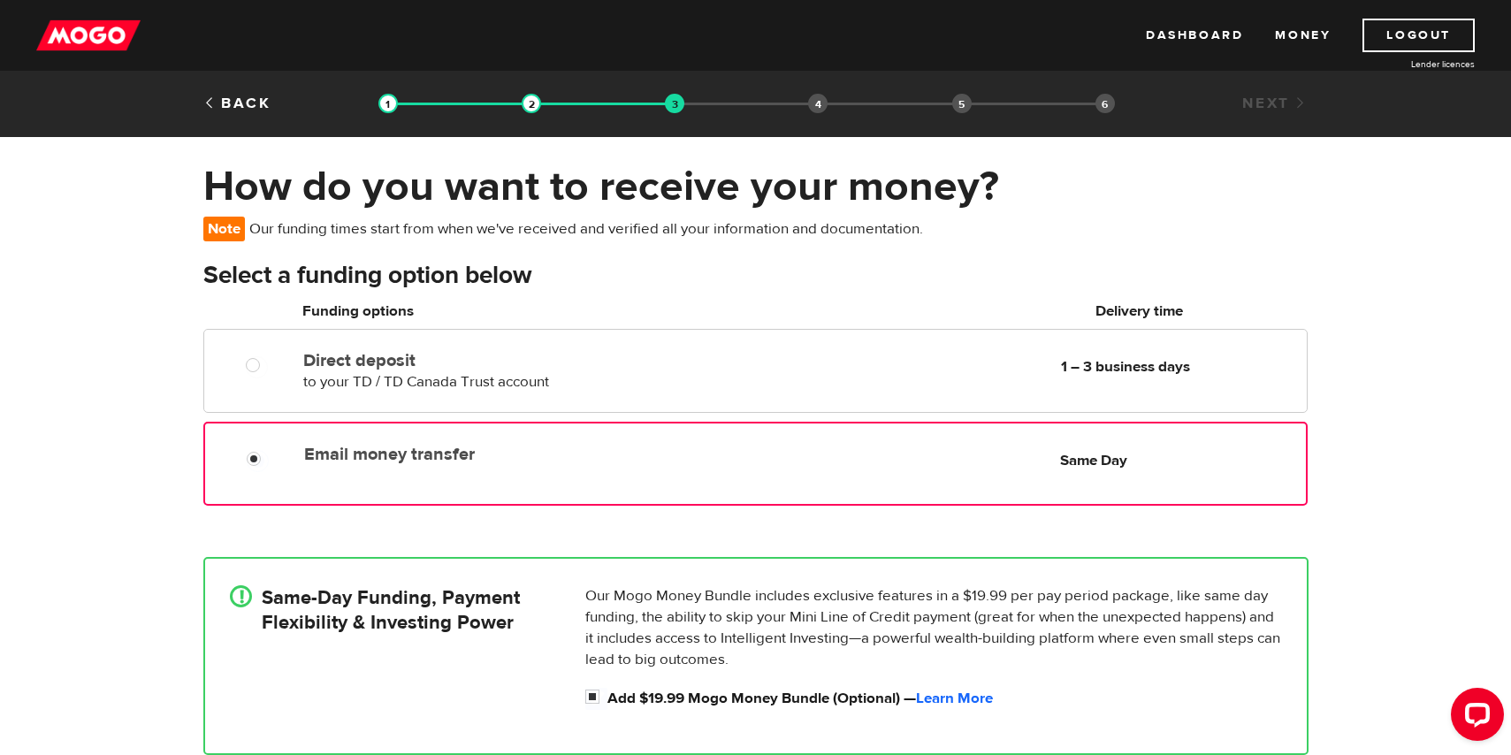
click at [545, 452] on label "Email money transfer" at bounding box center [507, 454] width 406 height 21
click at [269, 452] on input "Email money transfer" at bounding box center [258, 461] width 22 height 22
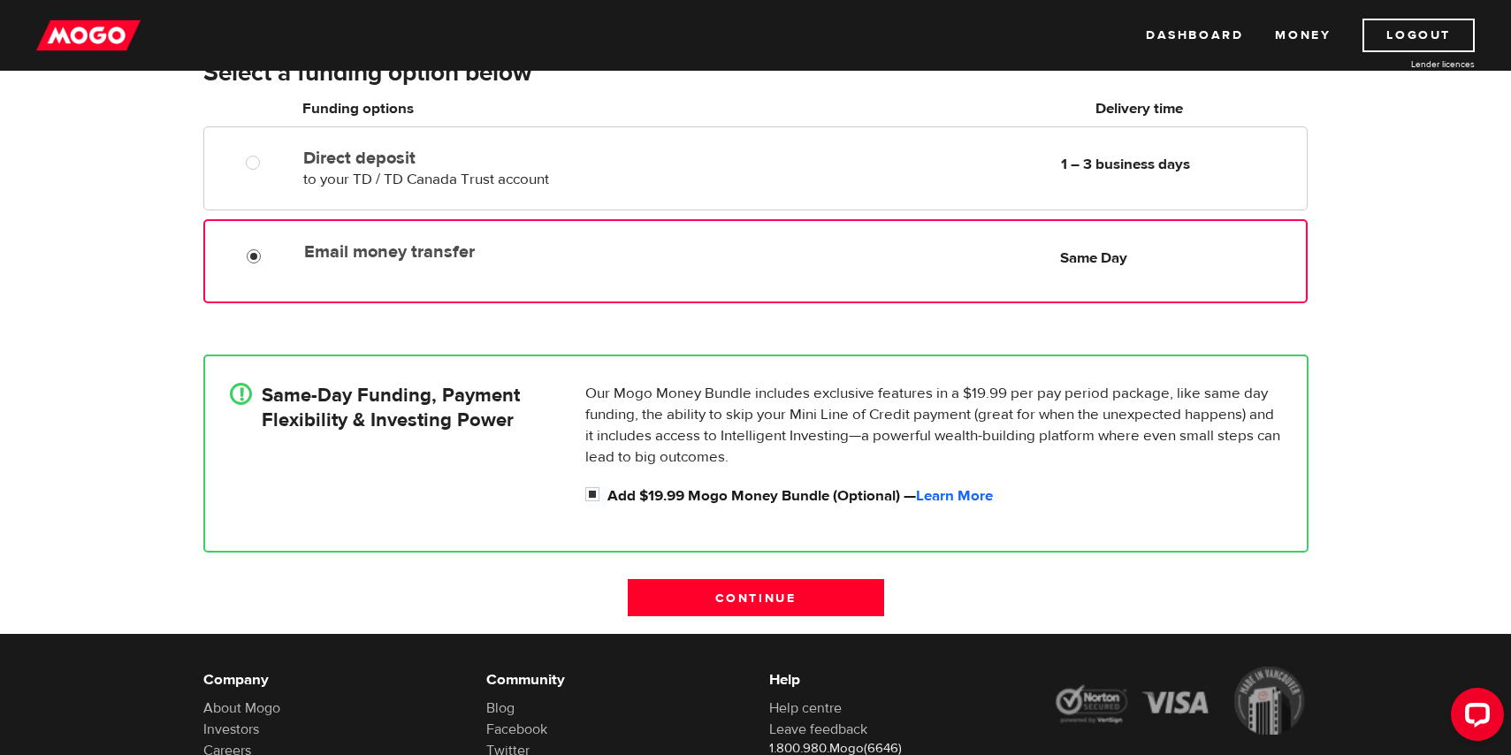
scroll to position [217, 0]
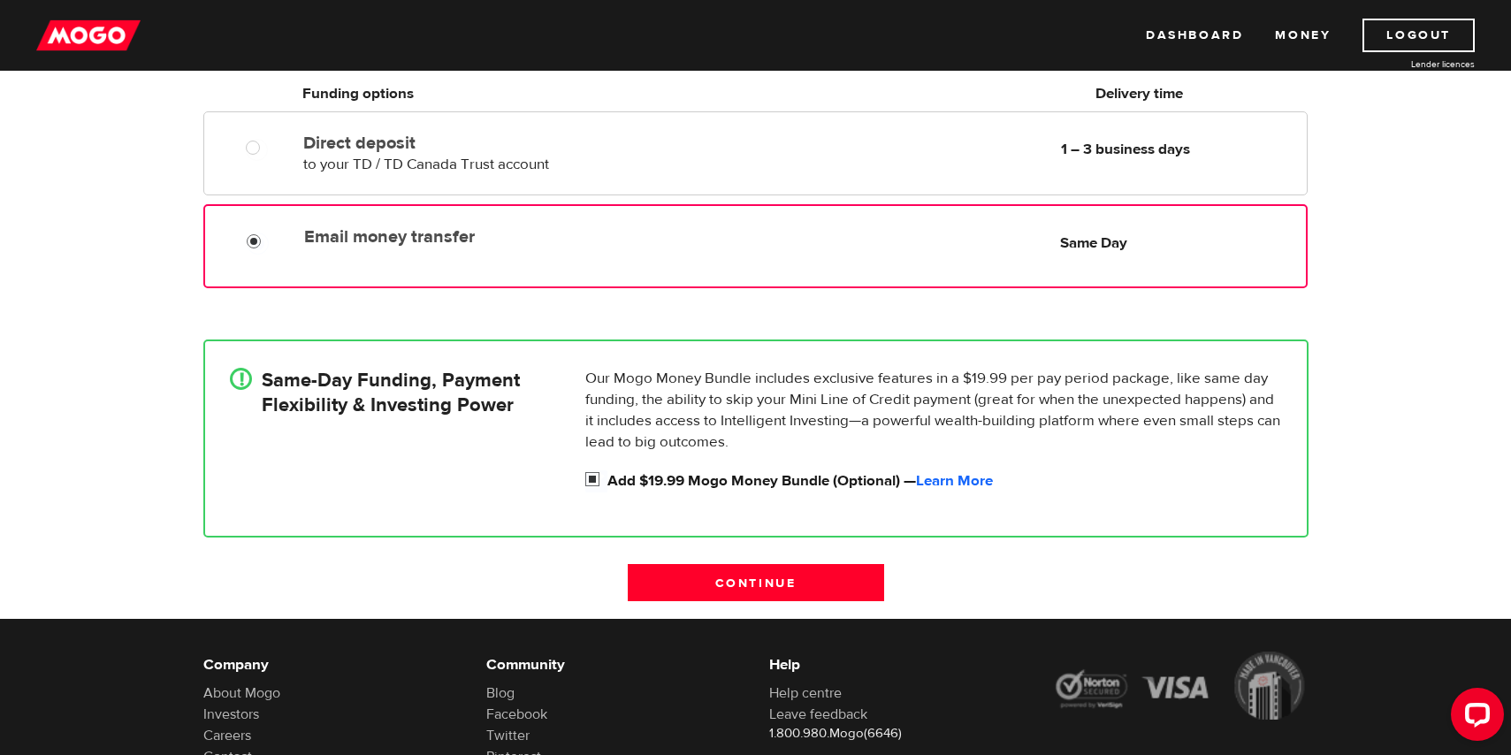
click at [585, 476] on input "Add $19.99 Mogo Money Bundle (Optional) — Learn More" at bounding box center [596, 481] width 22 height 22
checkbox input "false"
radio input "false"
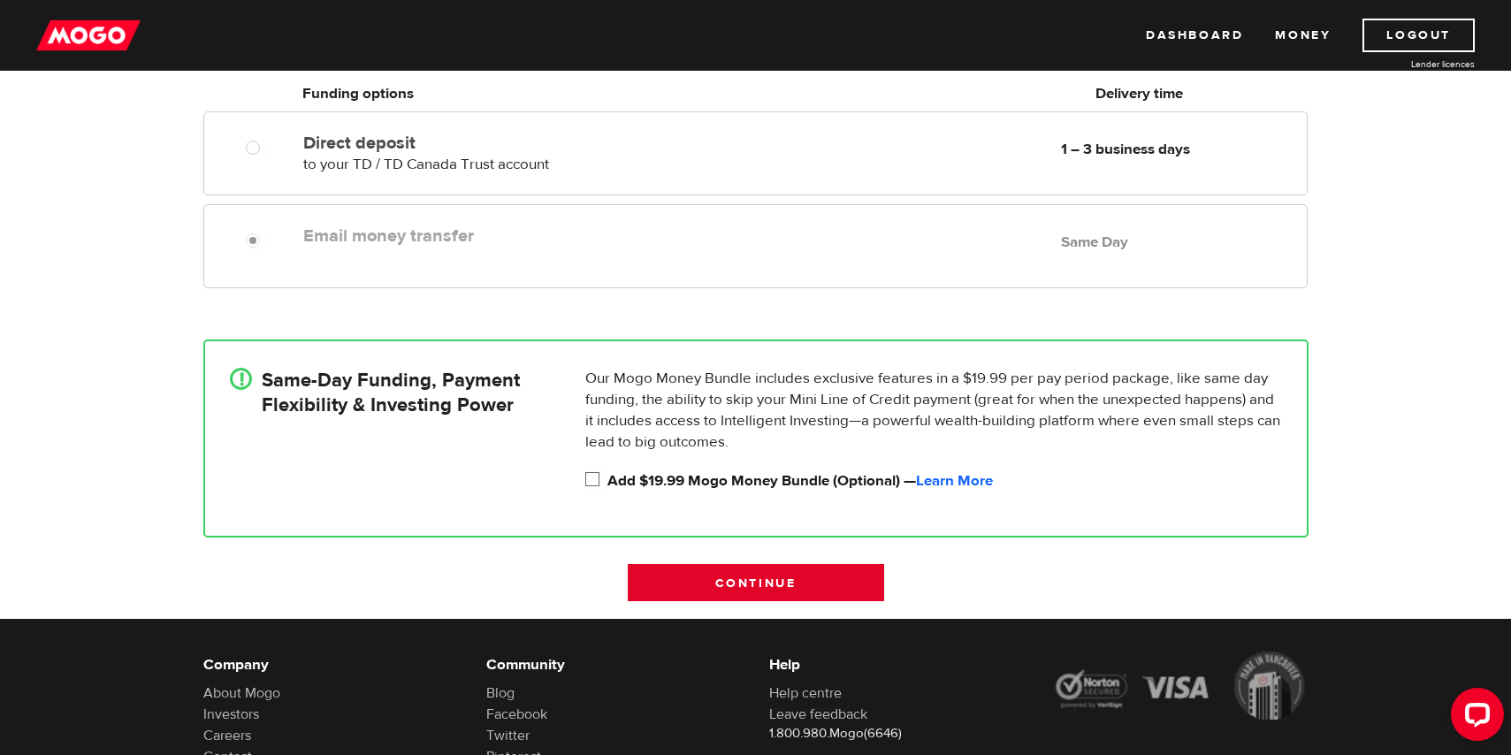
click at [749, 582] on input "Continue" at bounding box center [756, 582] width 256 height 37
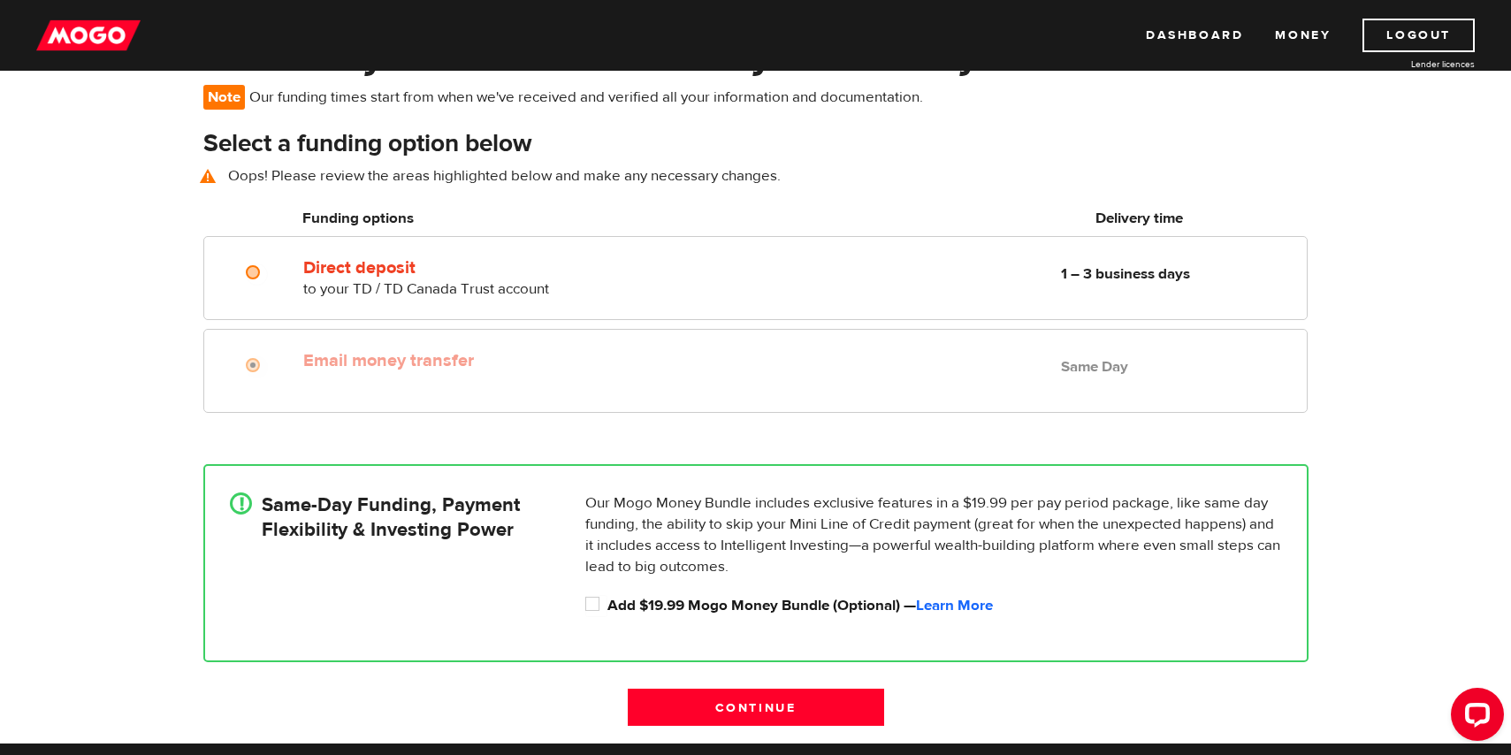
scroll to position [129, 0]
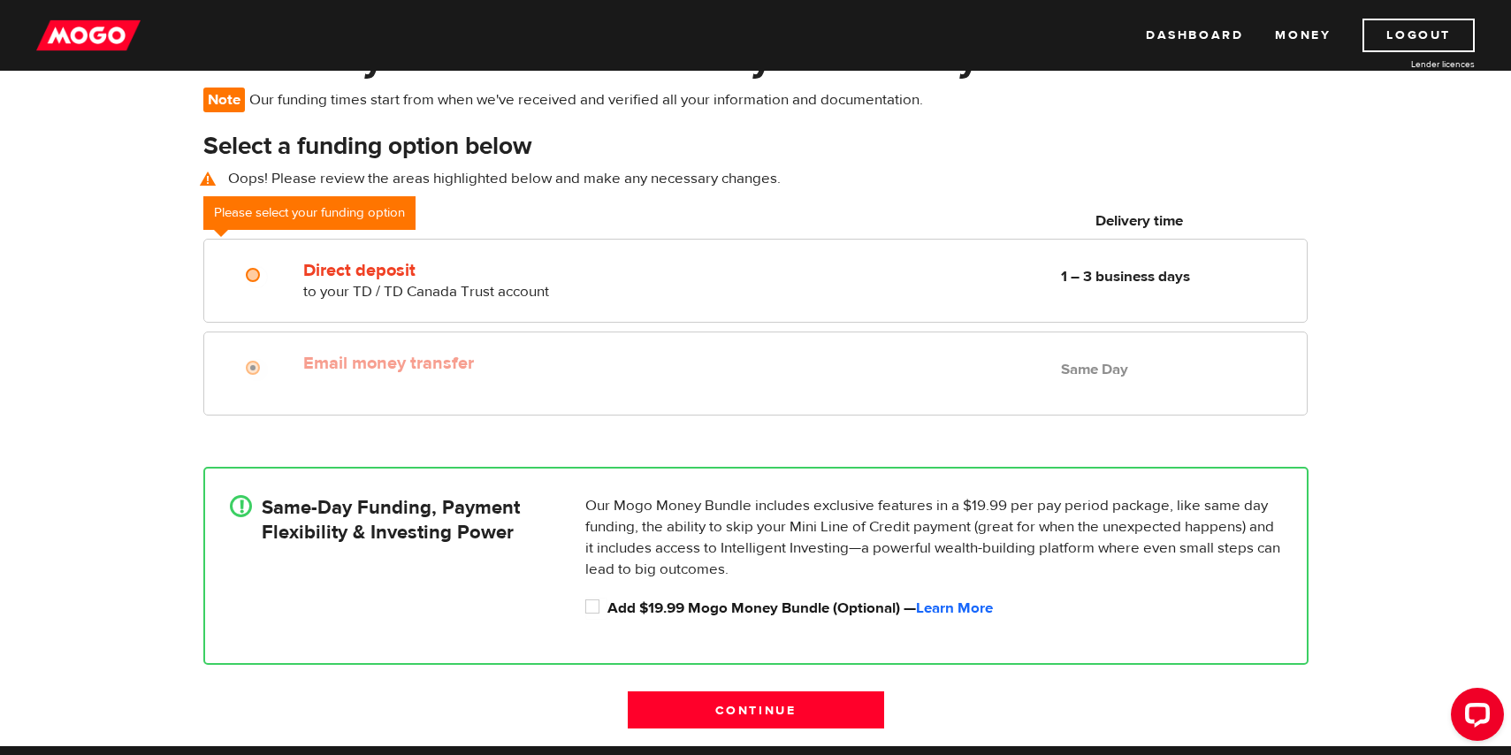
click at [366, 362] on label "Email money transfer" at bounding box center [506, 363] width 407 height 21
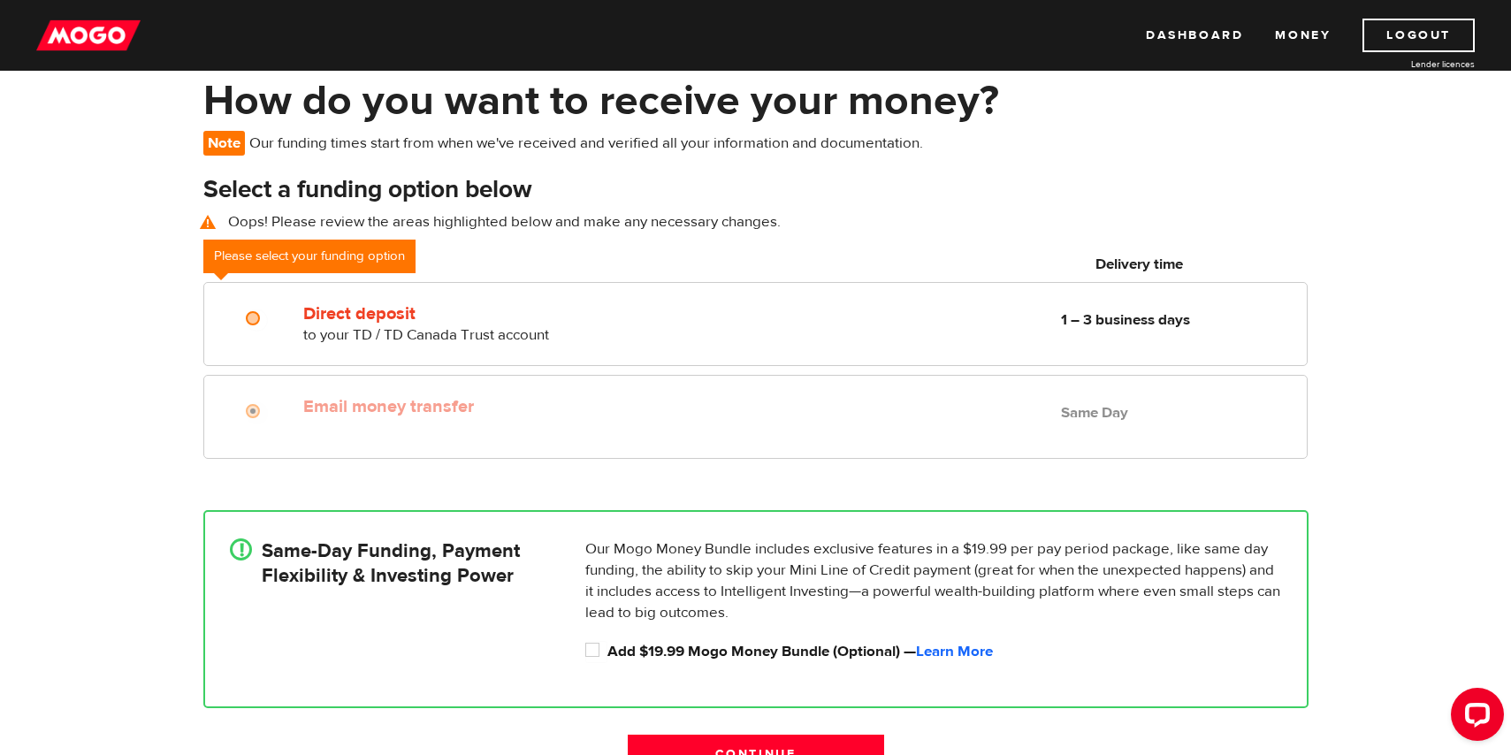
click at [377, 398] on label "Email money transfer" at bounding box center [506, 406] width 407 height 21
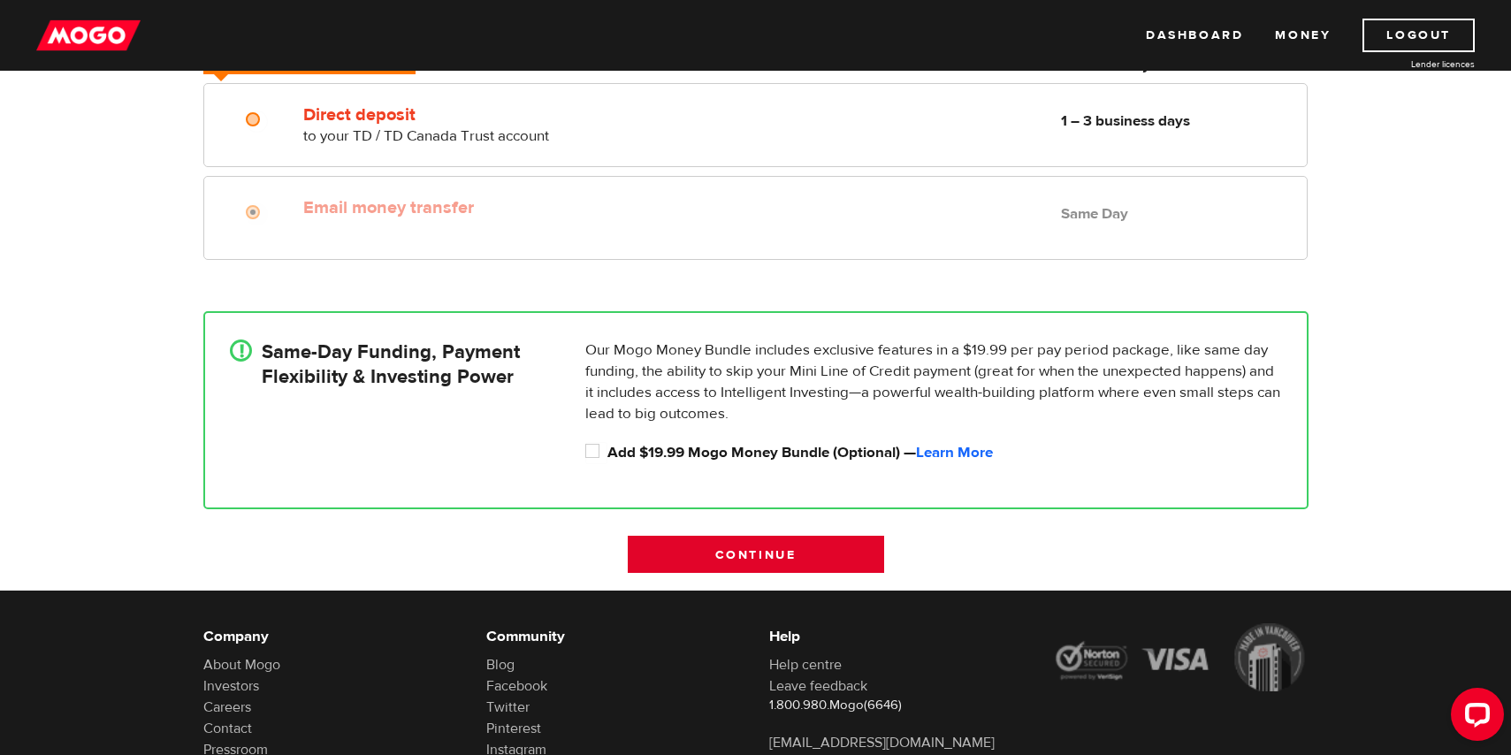
click at [764, 560] on input "Continue" at bounding box center [756, 554] width 256 height 37
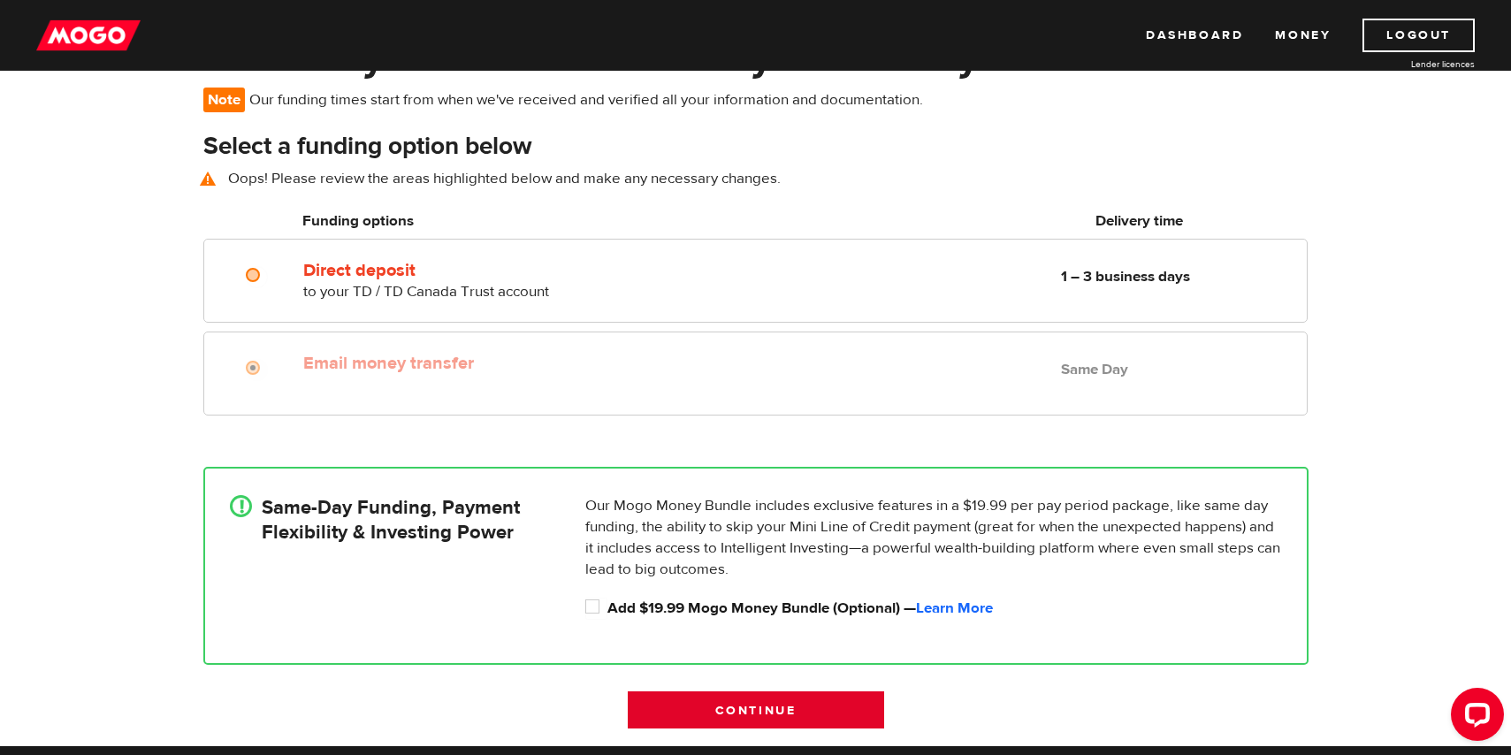
scroll to position [129, 0]
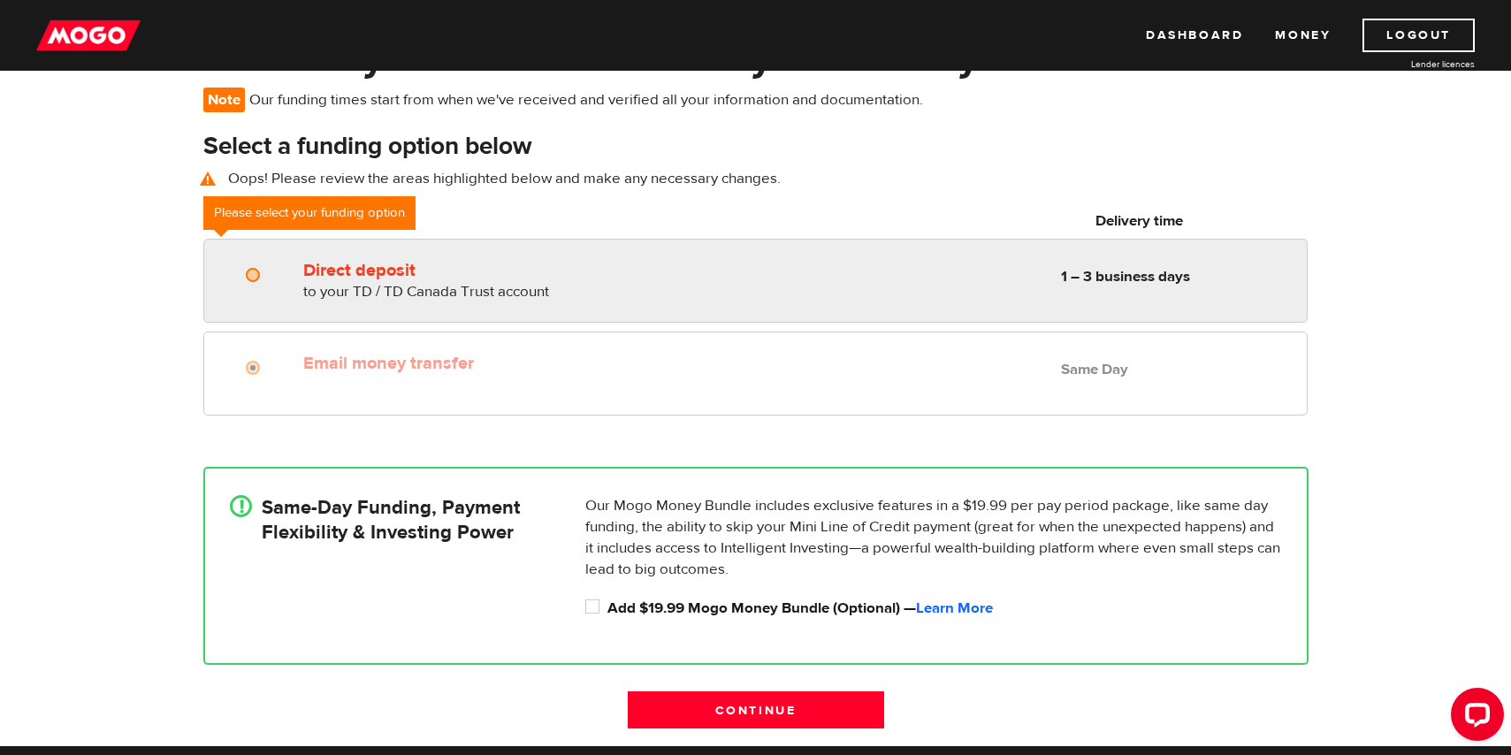
radio input "true"
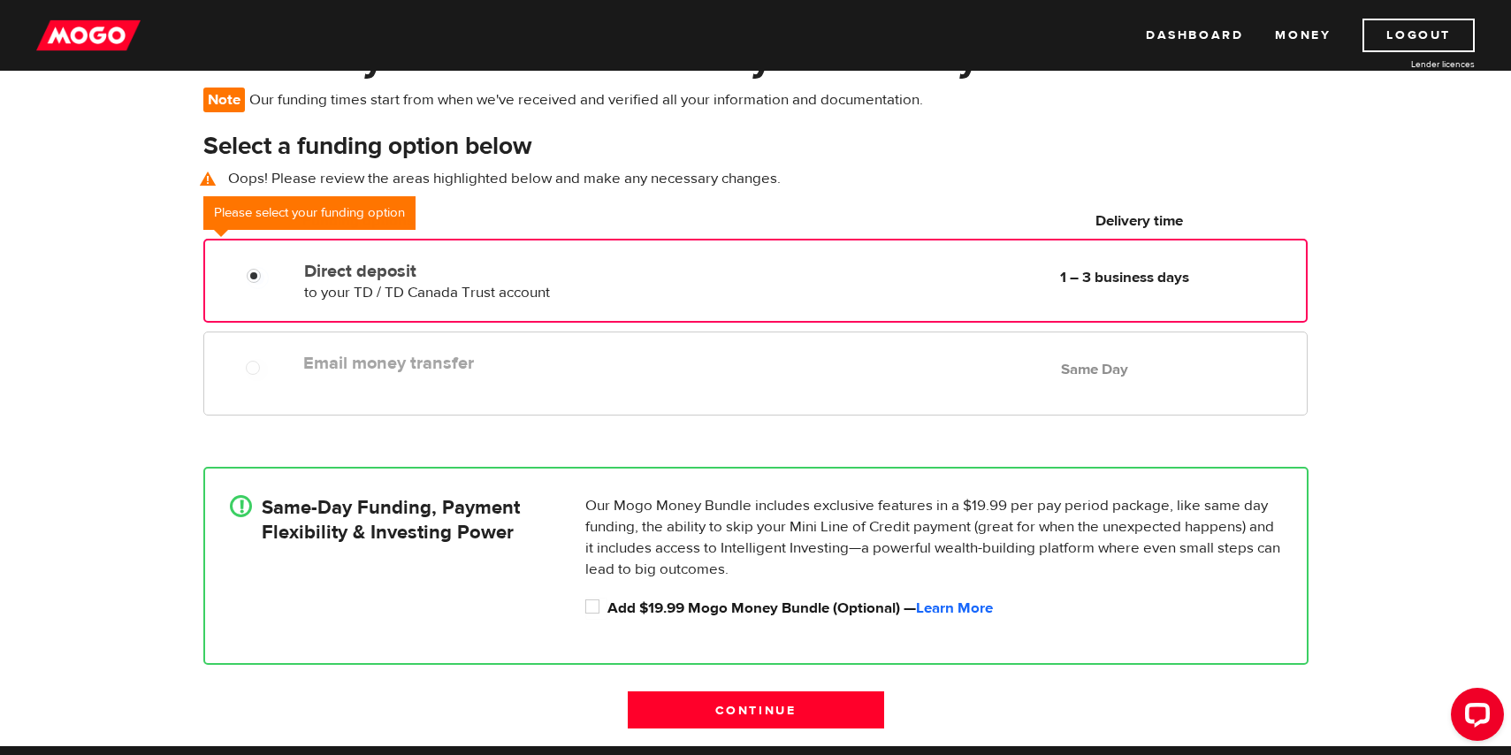
click at [416, 268] on label "Direct deposit" at bounding box center [507, 271] width 406 height 21
click at [269, 268] on input "Direct deposit" at bounding box center [258, 278] width 22 height 22
click at [393, 344] on div "Email money transfer Delivery in Same Day Same Day" at bounding box center [754, 374] width 1103 height 84
click at [362, 363] on label "Email money transfer" at bounding box center [506, 363] width 407 height 21
click at [232, 382] on div "Email money transfer Delivery in Same Day Same Day" at bounding box center [754, 374] width 1103 height 84
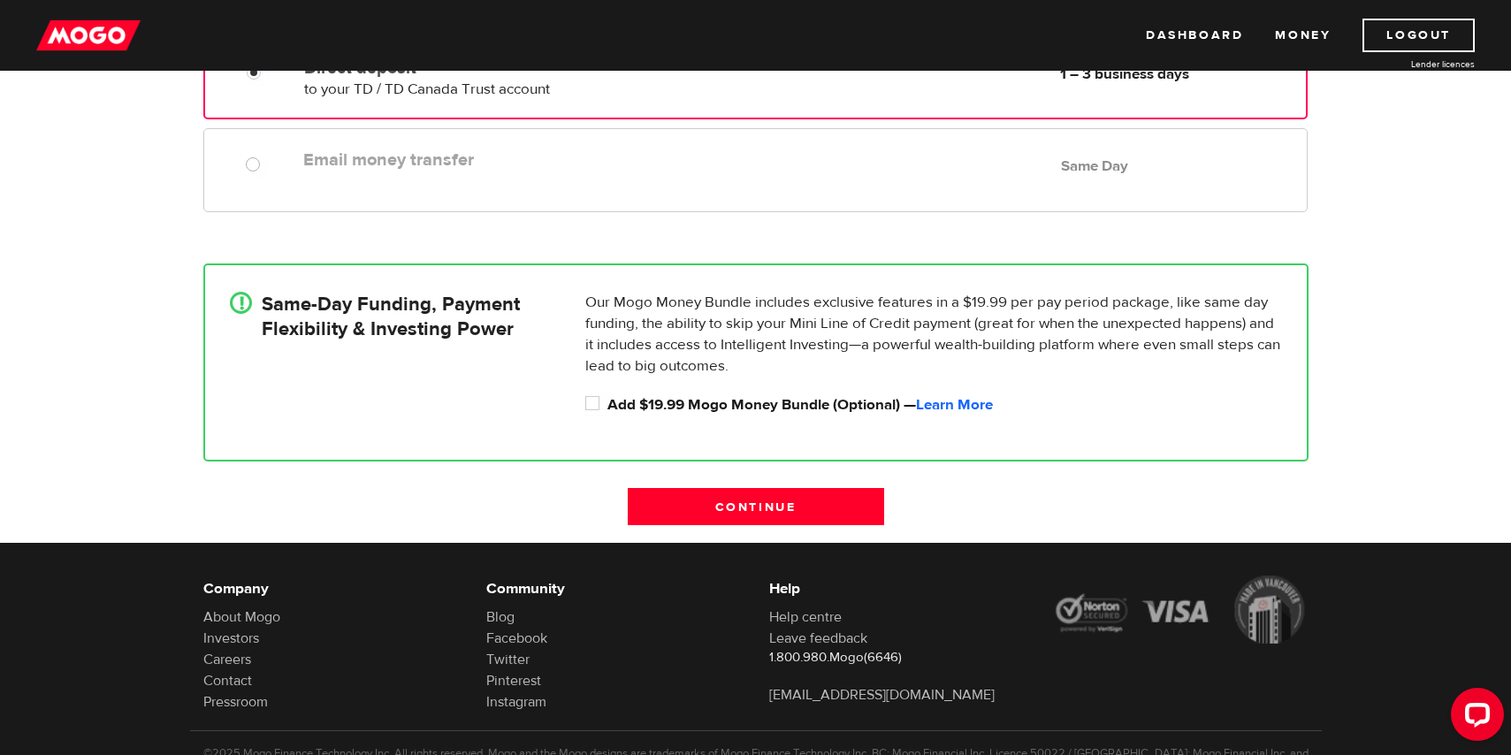
scroll to position [0, 0]
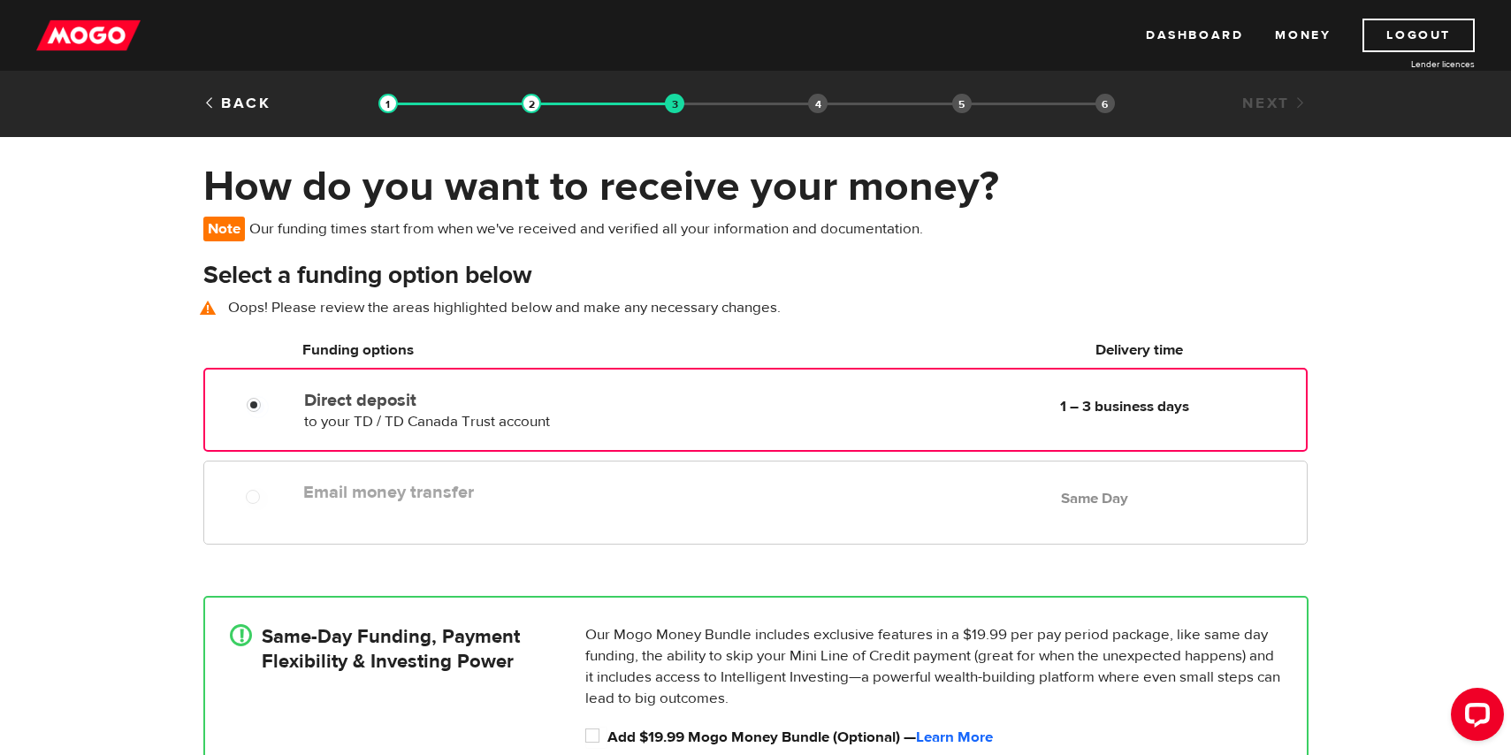
click at [331, 502] on label "Email money transfer" at bounding box center [506, 492] width 407 height 21
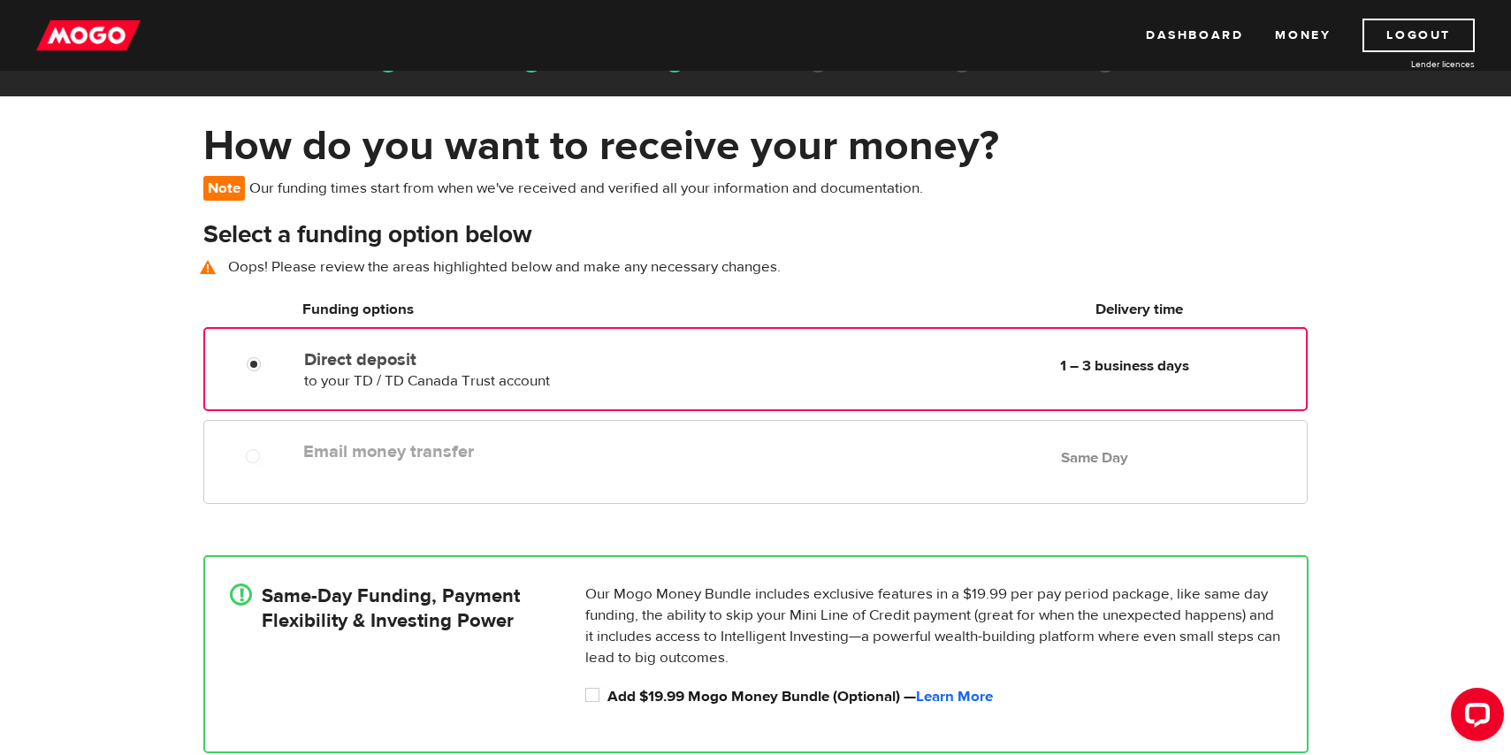
scroll to position [88, 0]
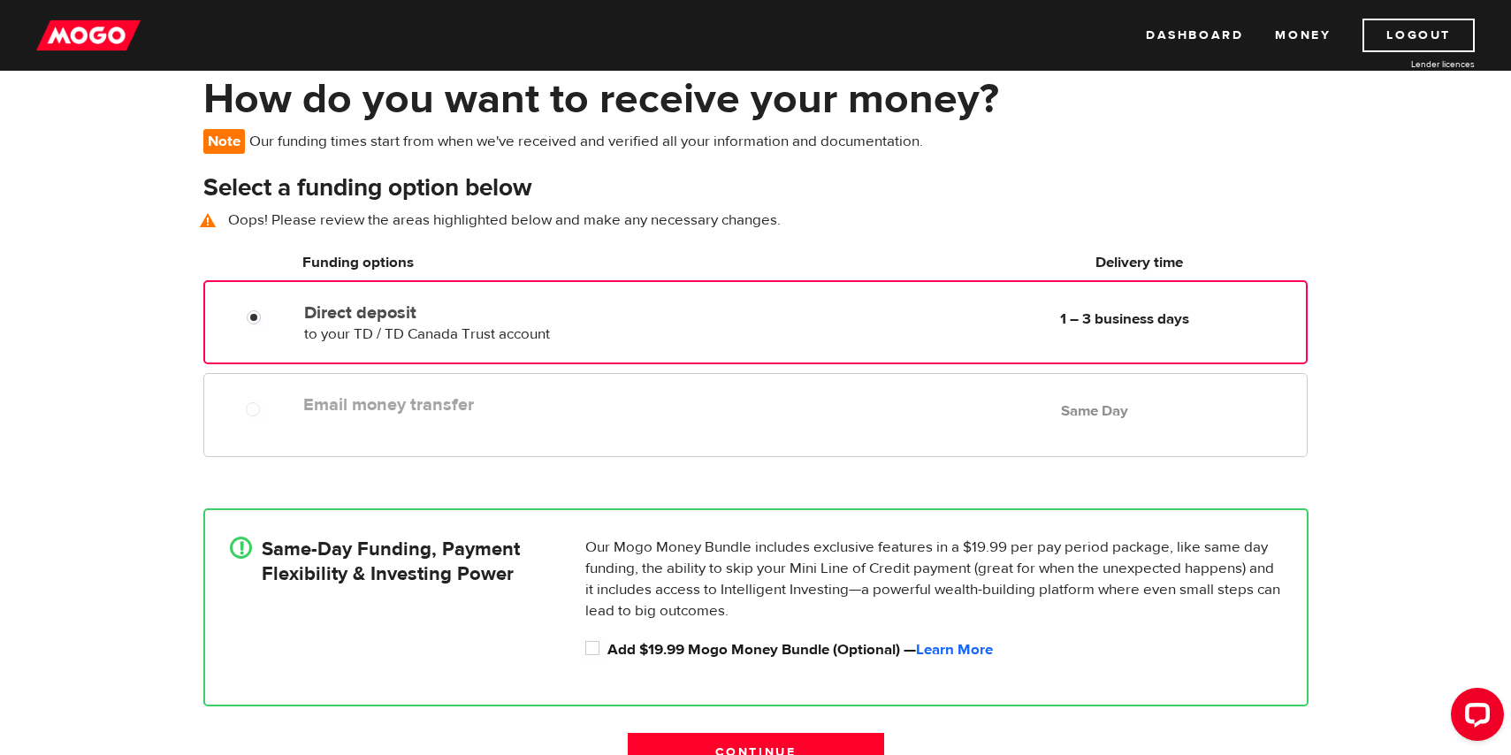
click at [239, 133] on span "Note" at bounding box center [224, 141] width 42 height 25
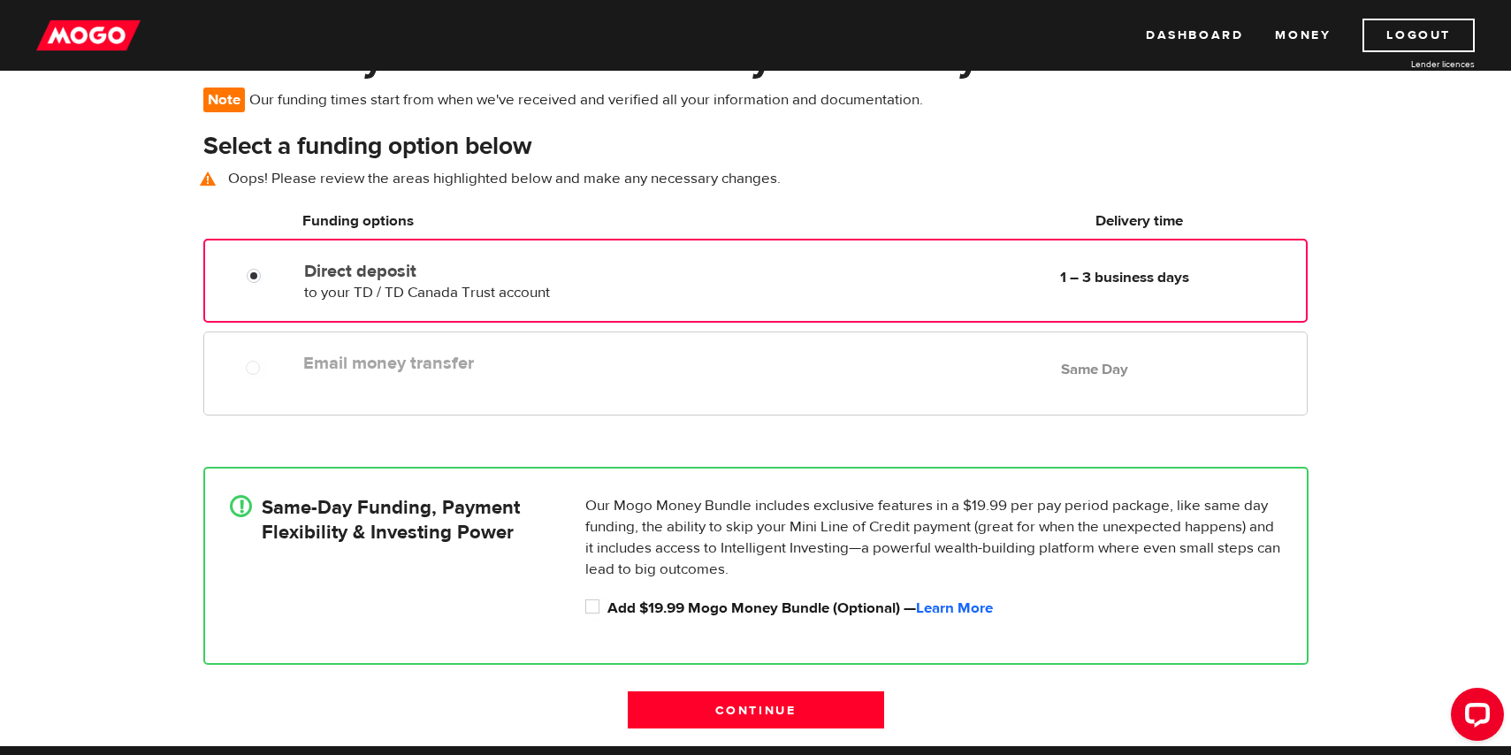
scroll to position [132, 0]
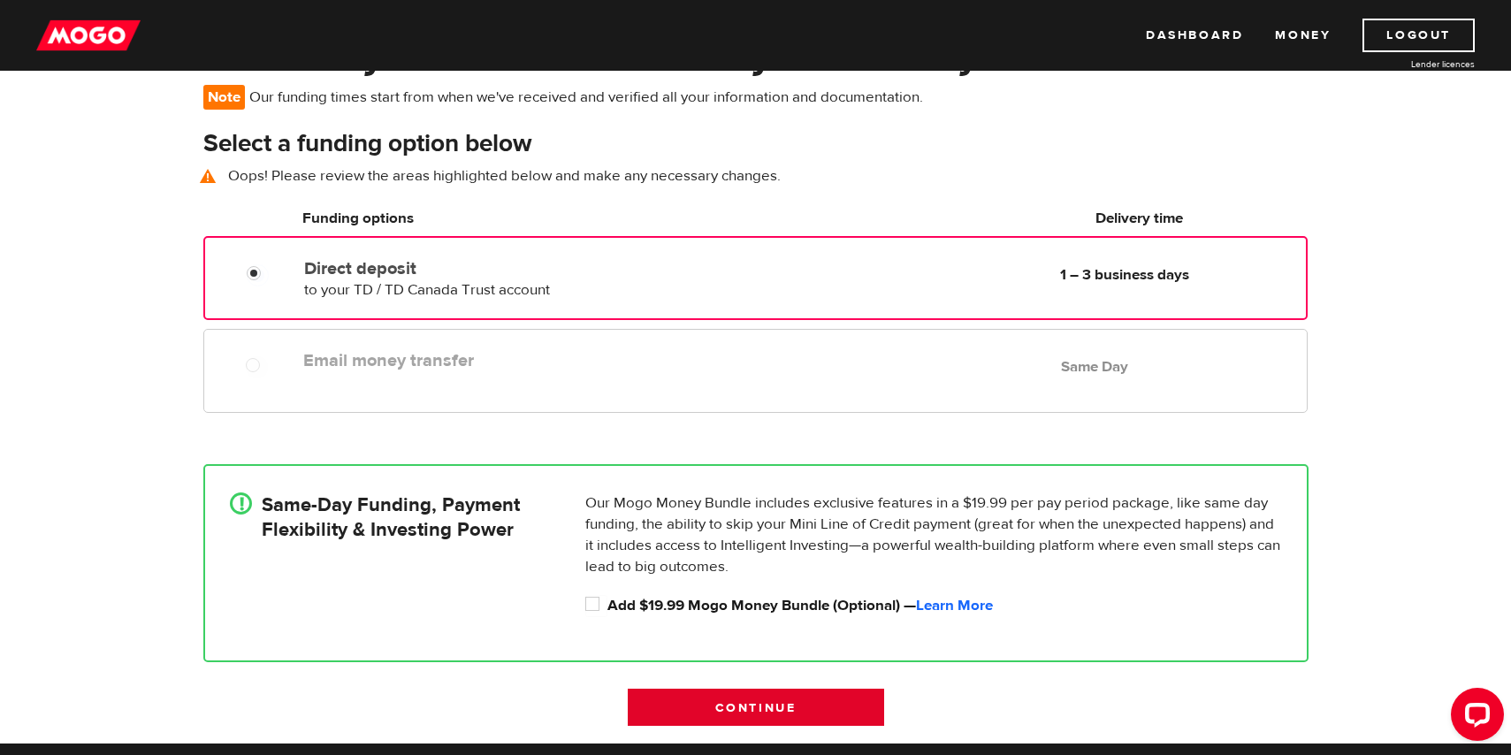
click at [781, 705] on input "Continue" at bounding box center [756, 707] width 256 height 37
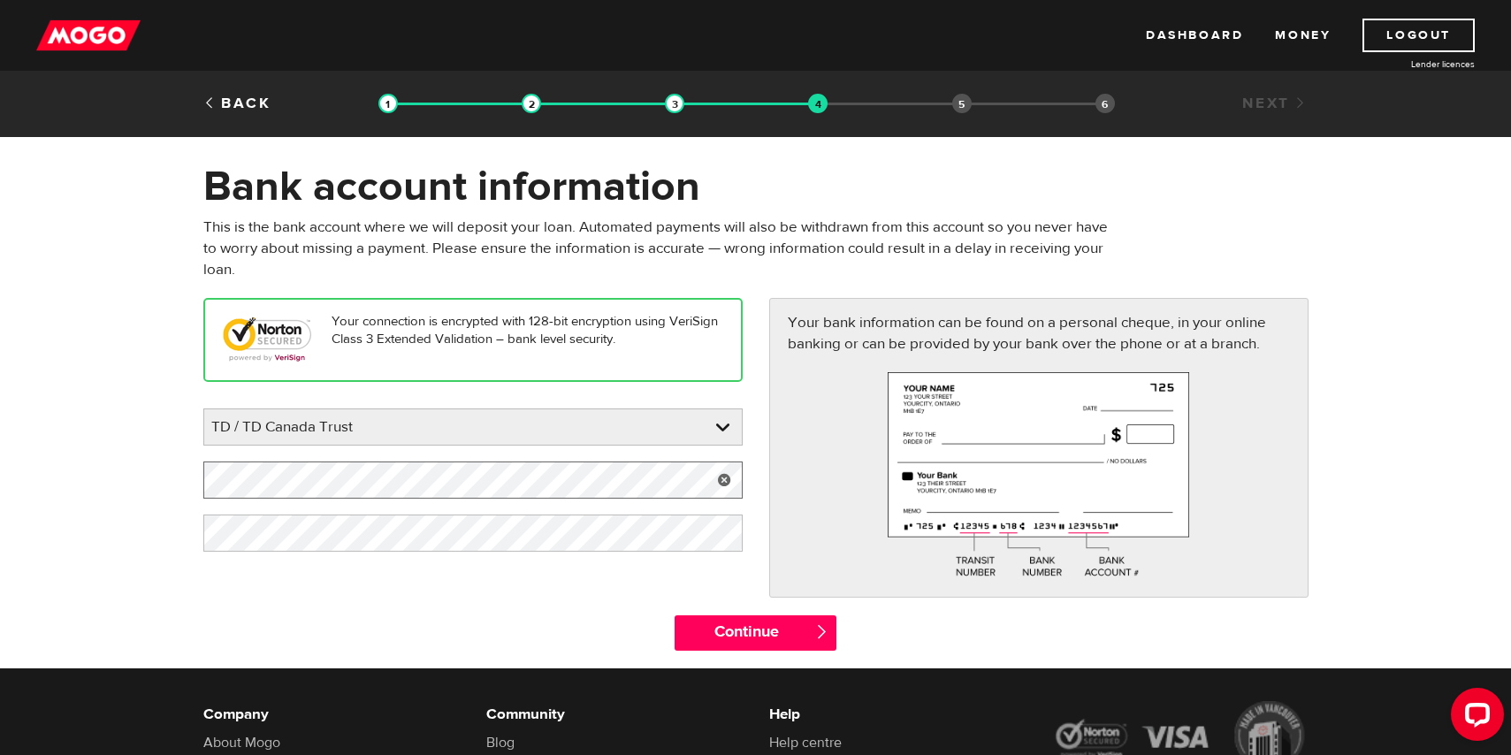
click at [62, 478] on form "Bank account information Oops! Please review the areas highlighted below and ma…" at bounding box center [755, 414] width 1511 height 507
click at [60, 529] on form "Bank account information Oops! Please review the areas highlighted below and ma…" at bounding box center [755, 414] width 1511 height 507
click at [137, 455] on form "Bank account information Oops! Please review the areas highlighted below and ma…" at bounding box center [755, 414] width 1511 height 507
click at [804, 634] on input "Continue" at bounding box center [756, 632] width 162 height 35
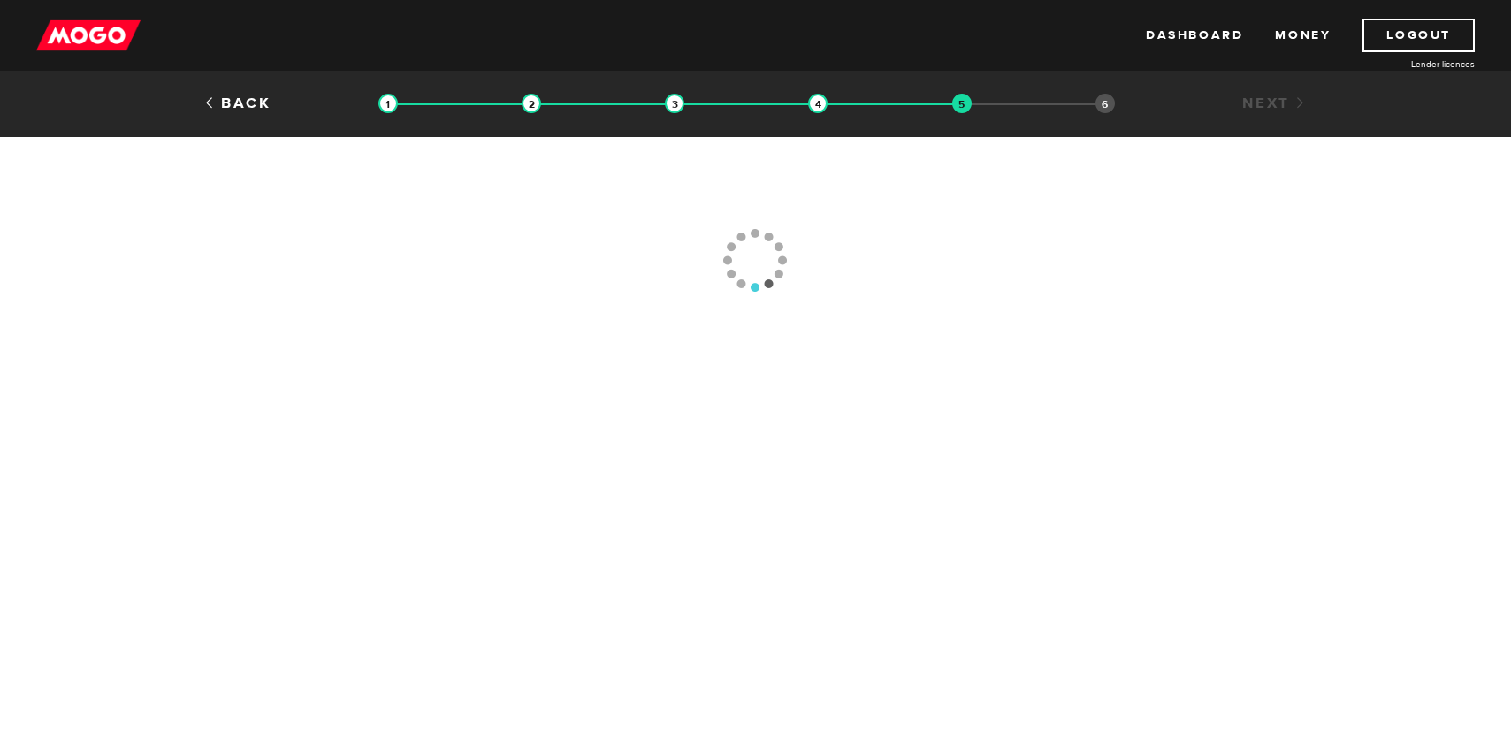
type input "[PHONE_NUMBER]"
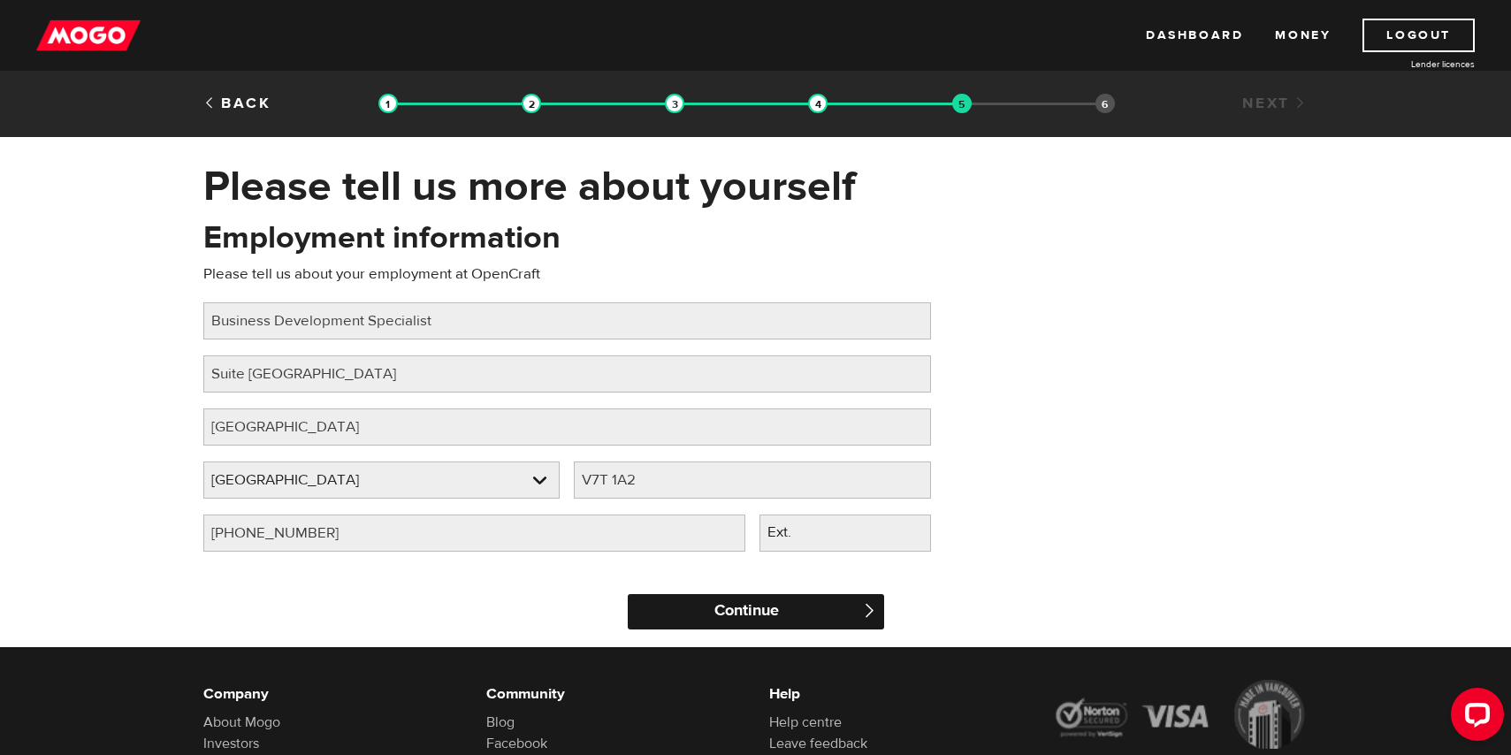
click at [743, 604] on input "Continue" at bounding box center [756, 611] width 256 height 35
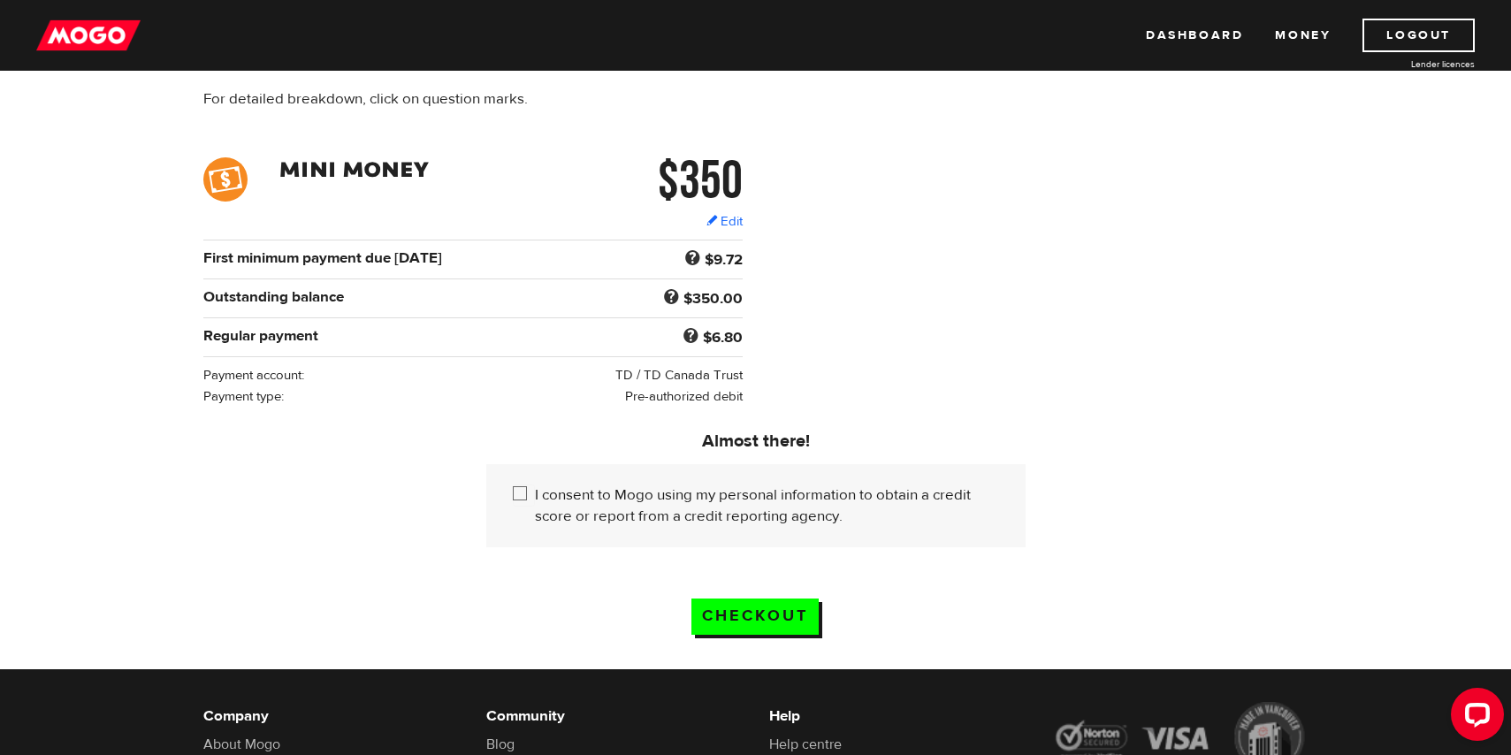
scroll to position [204, 0]
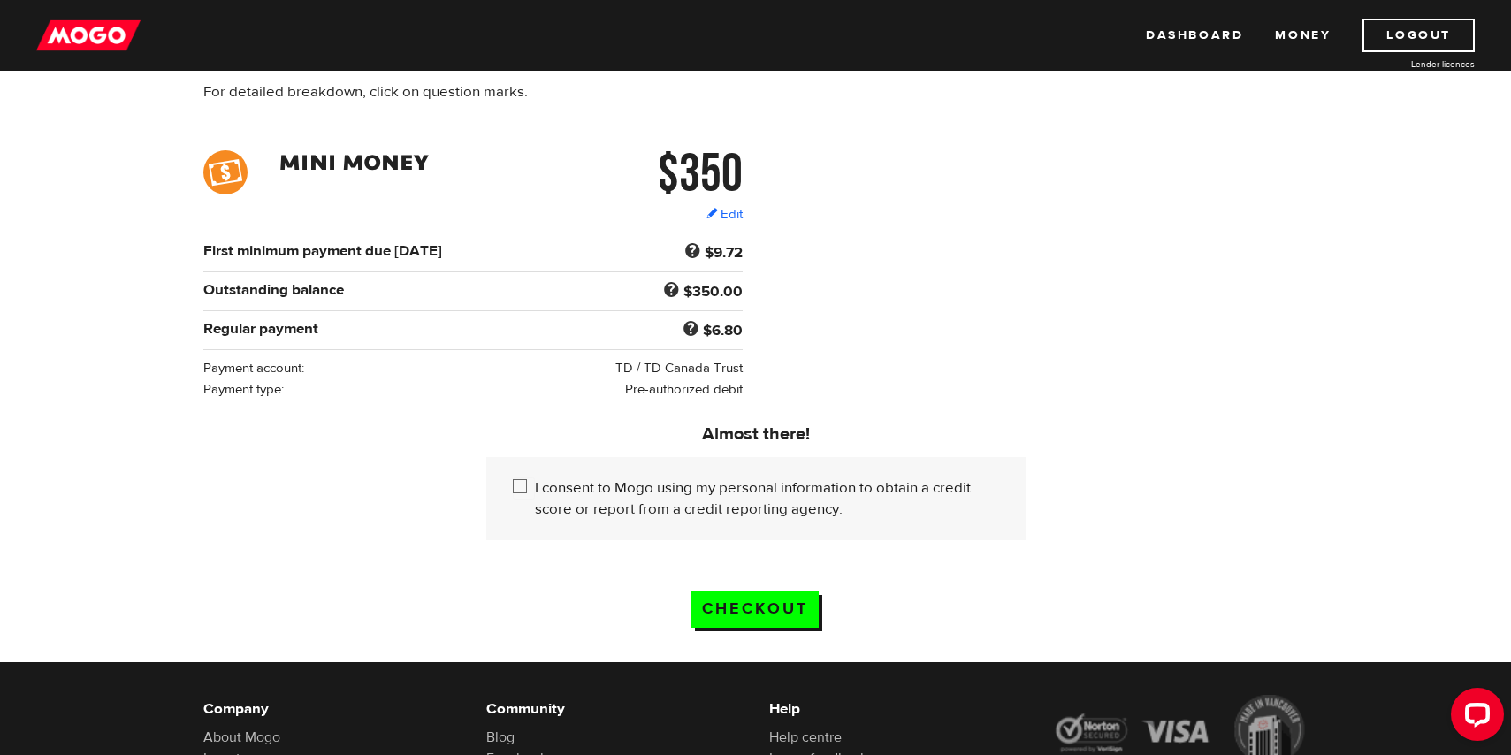
click at [520, 484] on input "I consent to Mogo using my personal information to obtain a credit score or rep…" at bounding box center [524, 488] width 22 height 22
checkbox input "true"
click at [765, 610] on input "Checkout" at bounding box center [754, 609] width 127 height 36
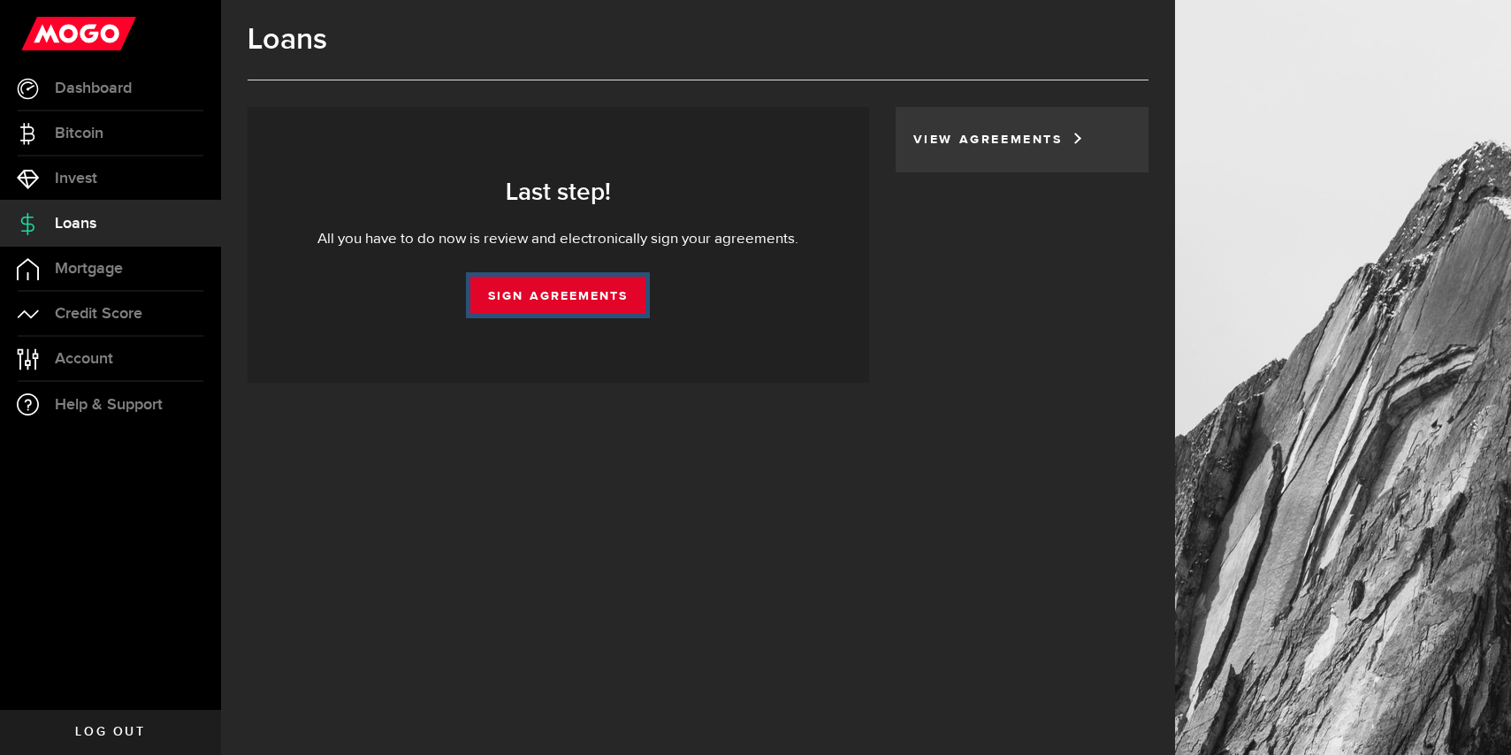
click at [577, 297] on link "Sign Agreements" at bounding box center [557, 295] width 175 height 37
